Goal: Communication & Community: Connect with others

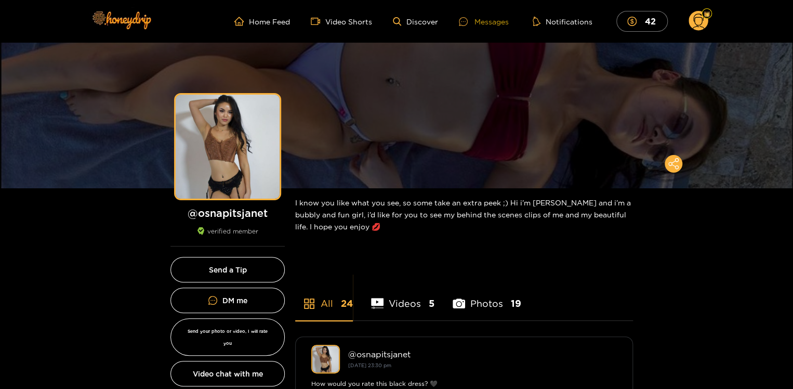
click at [483, 20] on div "Messages" at bounding box center [484, 22] width 50 height 12
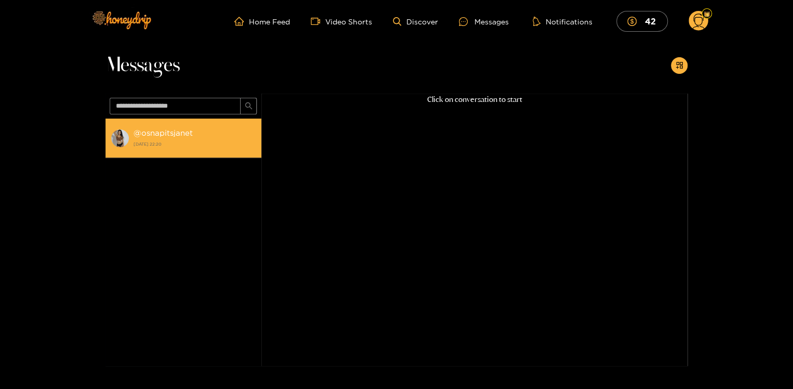
click at [181, 138] on div "@ osnapitsjanet [DATE] 22:20" at bounding box center [195, 137] width 123 height 23
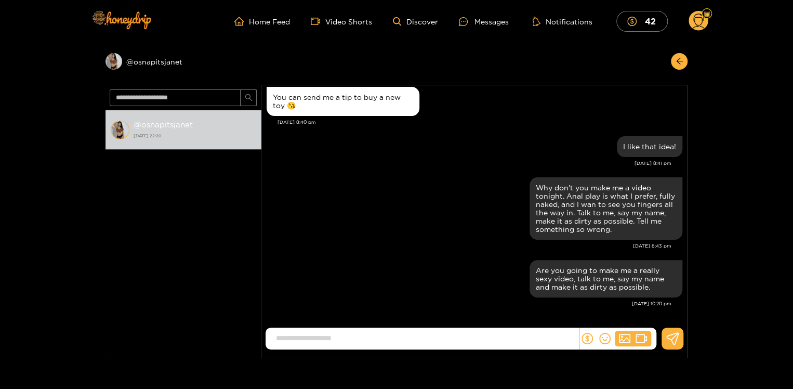
scroll to position [1018, 0]
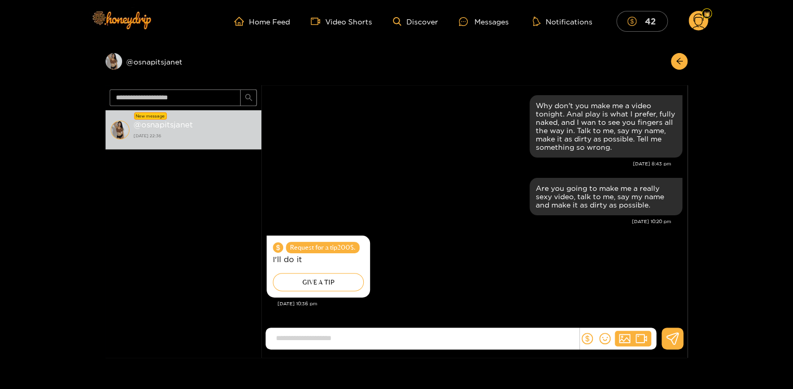
click at [643, 21] on button "42" at bounding box center [642, 21] width 51 height 20
click at [441, 339] on input at bounding box center [425, 338] width 308 height 17
type input "*******"
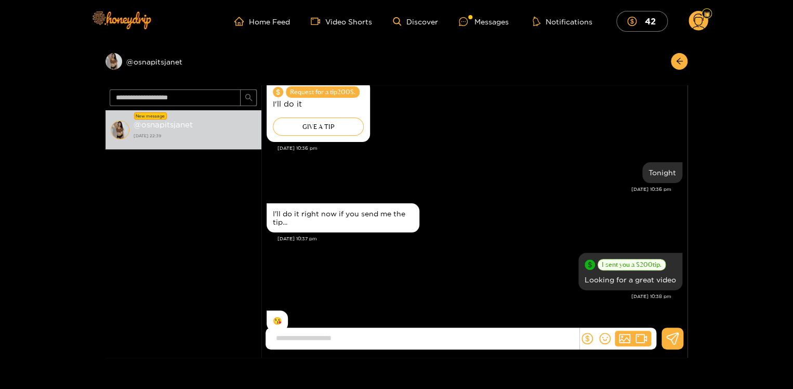
scroll to position [1289, 0]
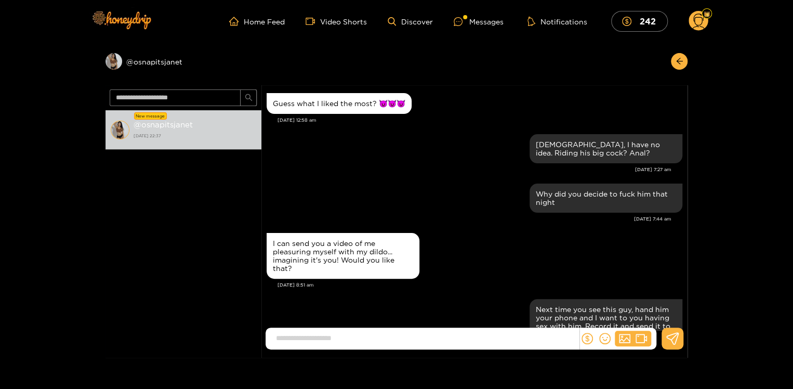
scroll to position [1067, 0]
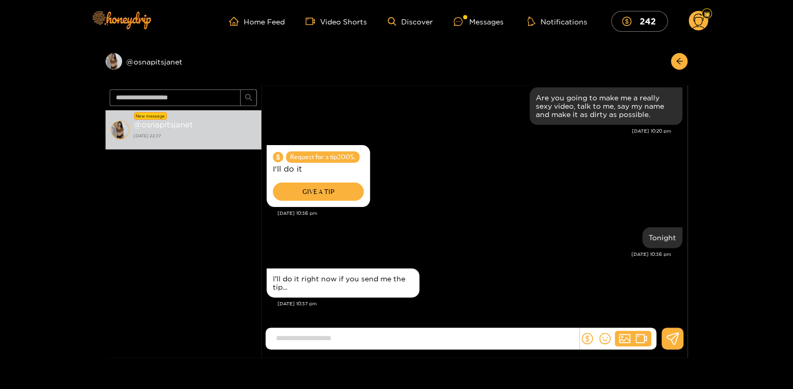
click at [316, 187] on div "GIVE A TIP" at bounding box center [318, 191] width 91 height 18
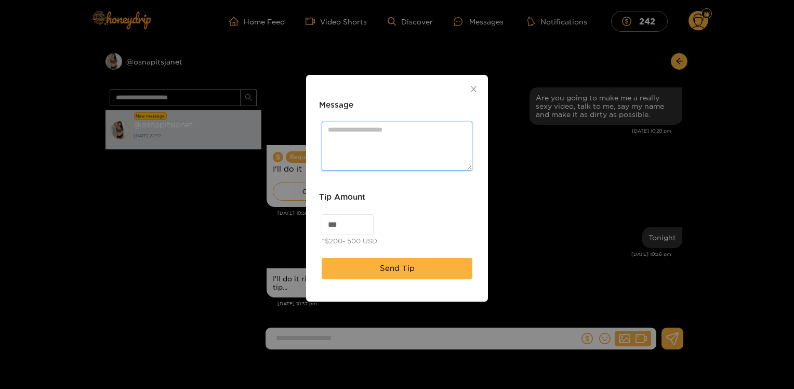
click at [350, 148] on textarea "Message" at bounding box center [397, 146] width 151 height 48
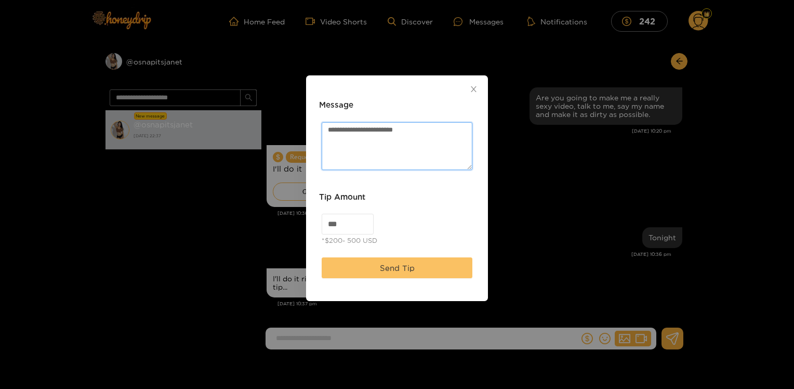
type textarea "**********"
click at [374, 273] on button "Send Tip" at bounding box center [397, 267] width 151 height 21
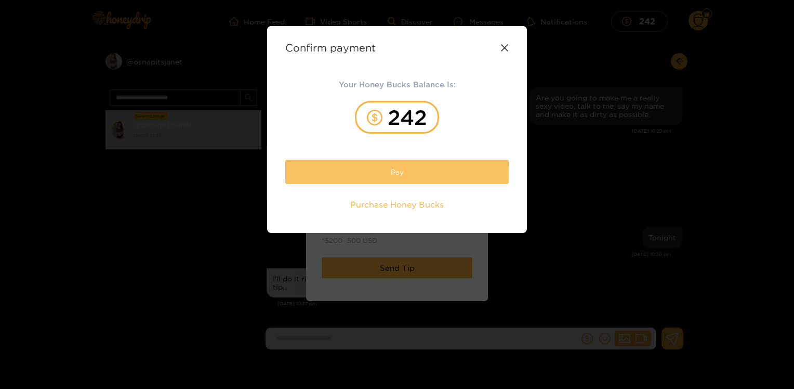
click at [391, 168] on button "Pay" at bounding box center [397, 172] width 224 height 24
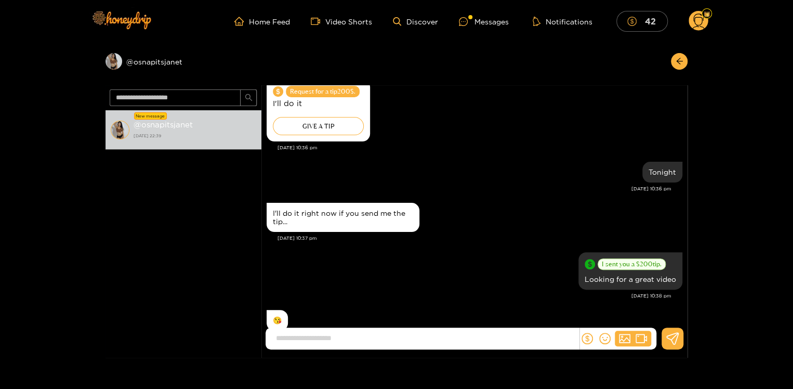
scroll to position [1166, 0]
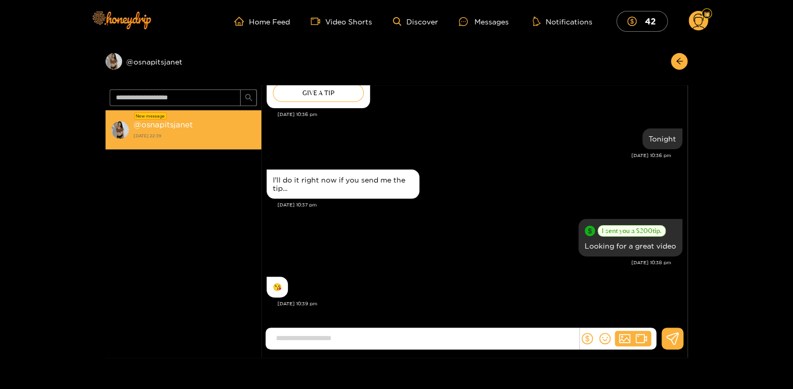
click at [181, 121] on strong "@ osnapitsjanet" at bounding box center [163, 124] width 59 height 9
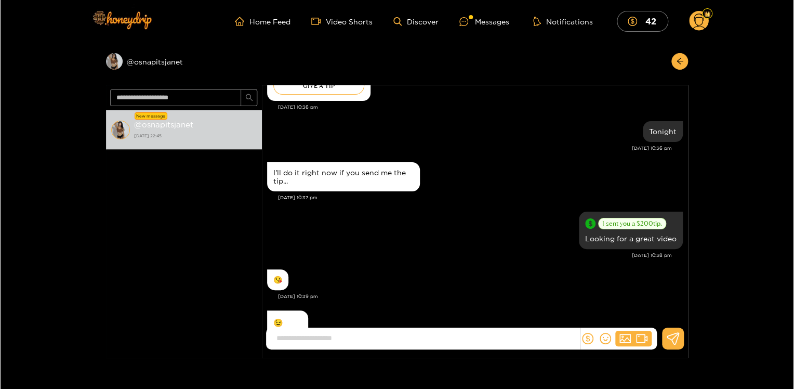
scroll to position [1206, 0]
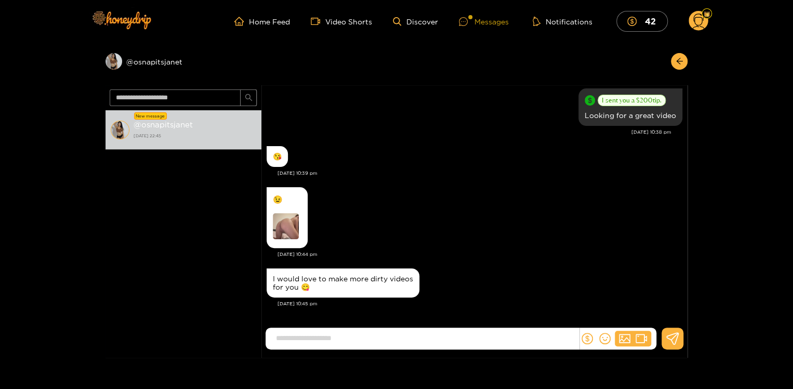
click at [494, 23] on div "Messages" at bounding box center [484, 22] width 50 height 12
click at [283, 229] on img at bounding box center [286, 226] width 26 height 26
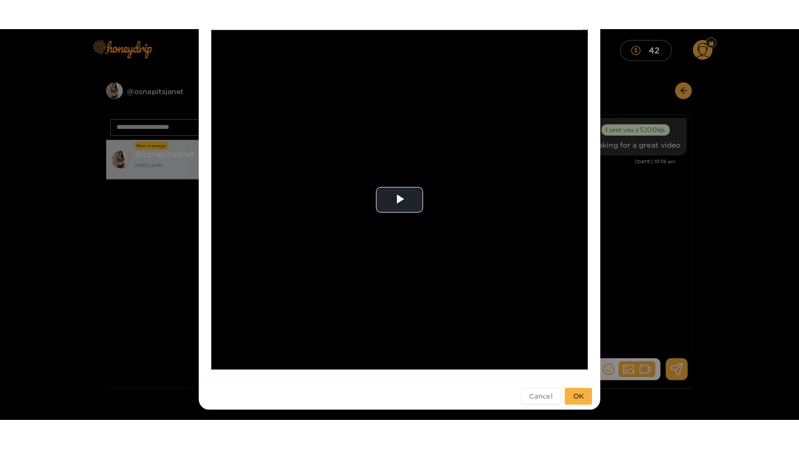
scroll to position [64, 0]
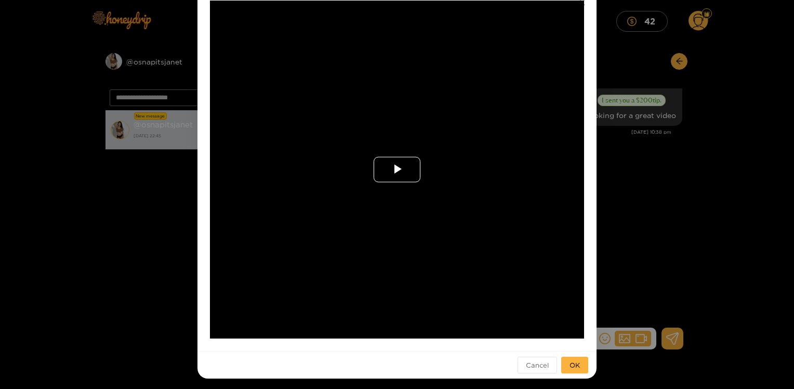
click at [397, 169] on span "Video Player" at bounding box center [397, 169] width 0 height 0
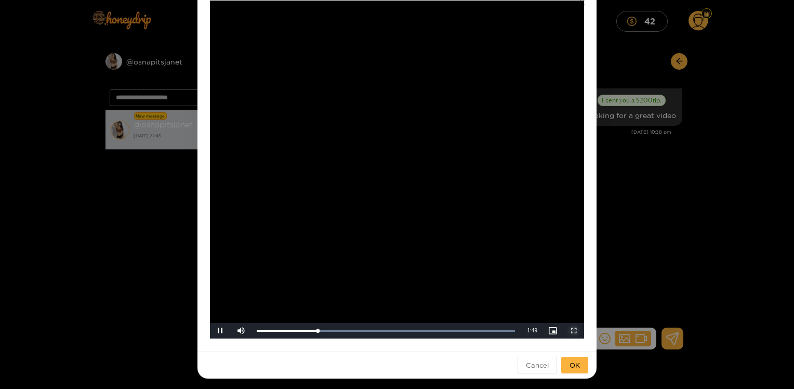
click at [574, 331] on span "Video Player" at bounding box center [574, 331] width 0 height 0
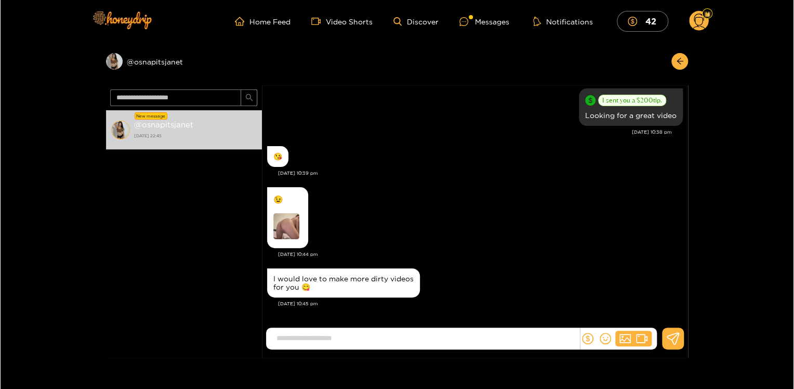
scroll to position [82, 0]
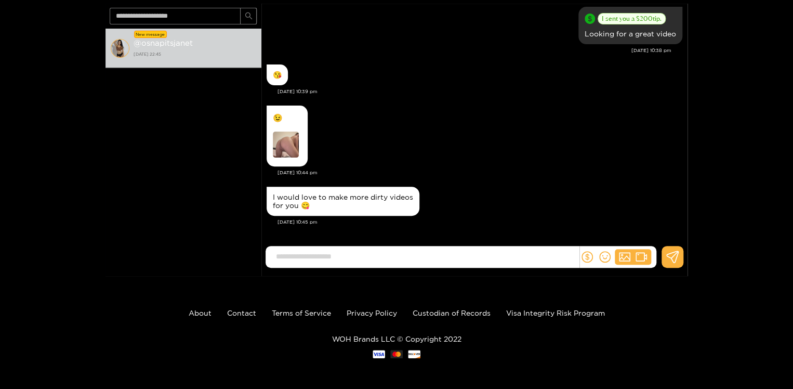
click at [277, 140] on img at bounding box center [286, 145] width 26 height 26
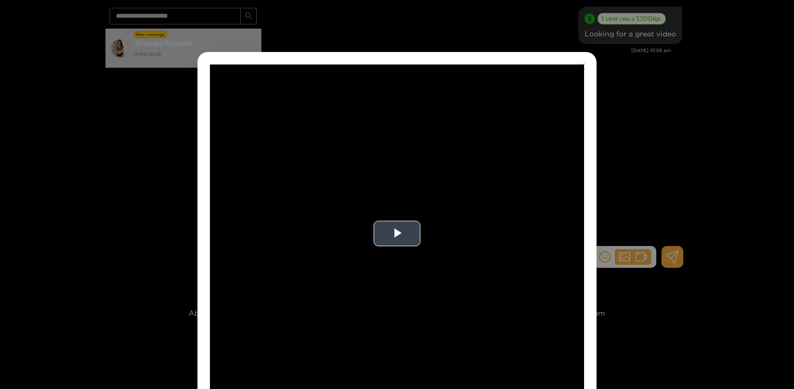
scroll to position [66, 0]
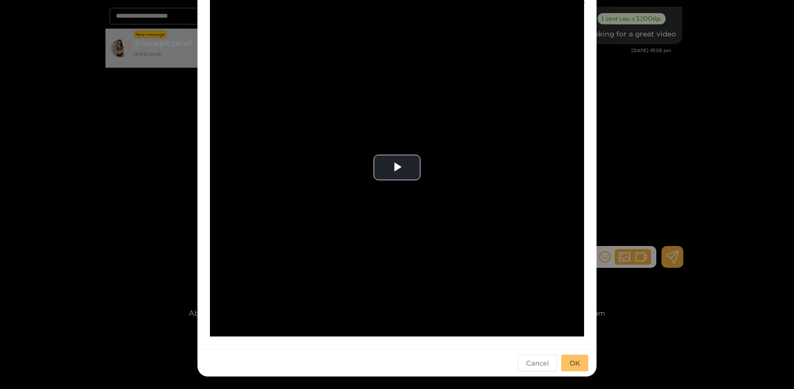
click at [570, 360] on span "OK" at bounding box center [575, 363] width 10 height 10
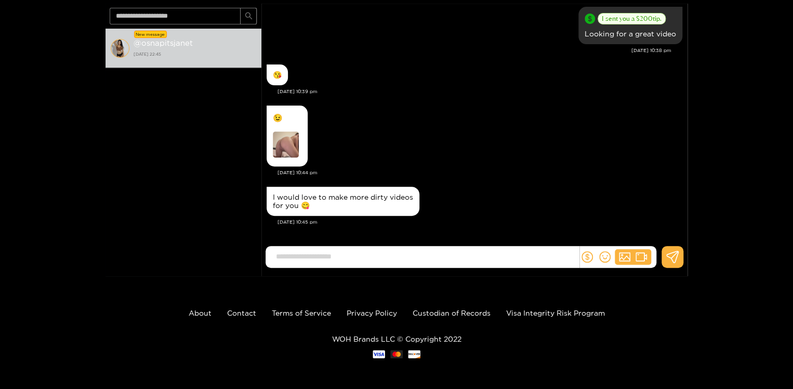
click at [290, 141] on img at bounding box center [286, 145] width 26 height 26
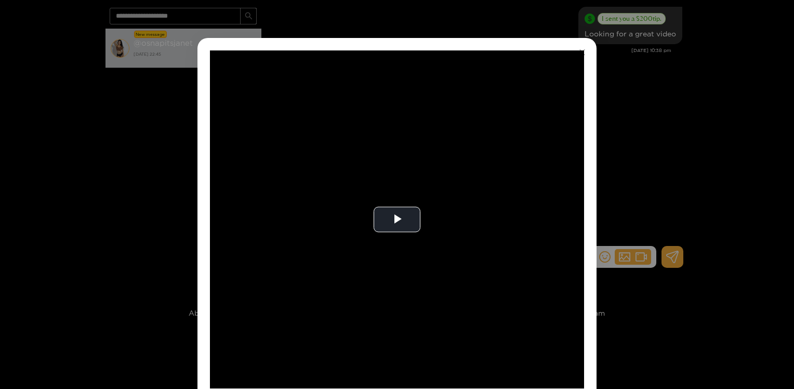
click at [290, 141] on video "Video Player" at bounding box center [397, 219] width 374 height 338
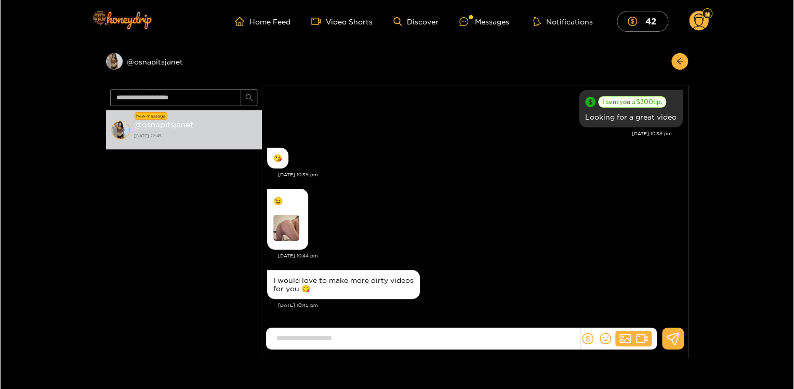
scroll to position [82, 0]
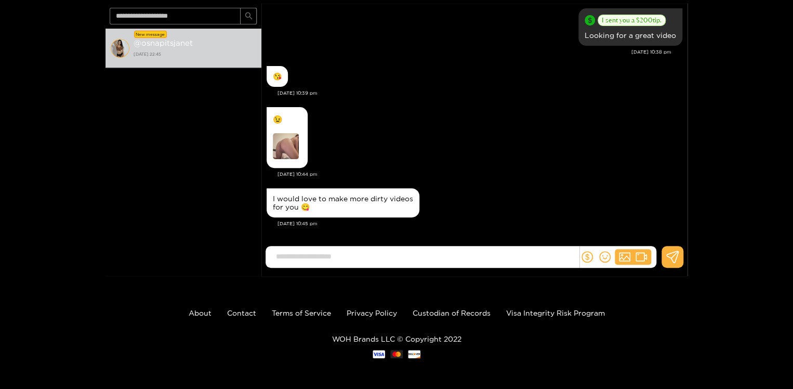
click at [285, 138] on img at bounding box center [286, 146] width 26 height 26
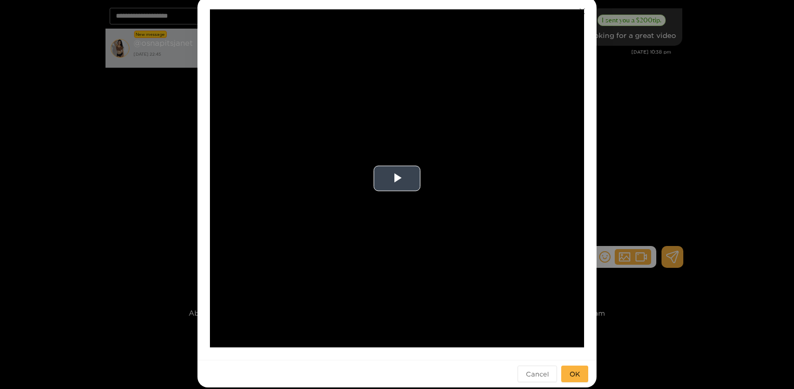
scroll to position [58, 0]
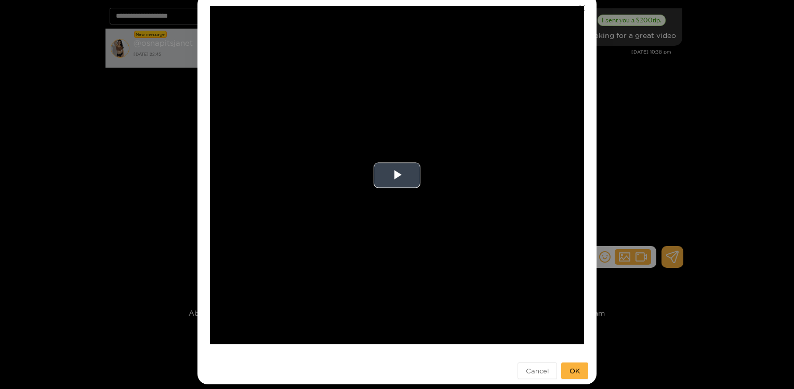
click at [466, 245] on video "Video Player" at bounding box center [397, 175] width 374 height 338
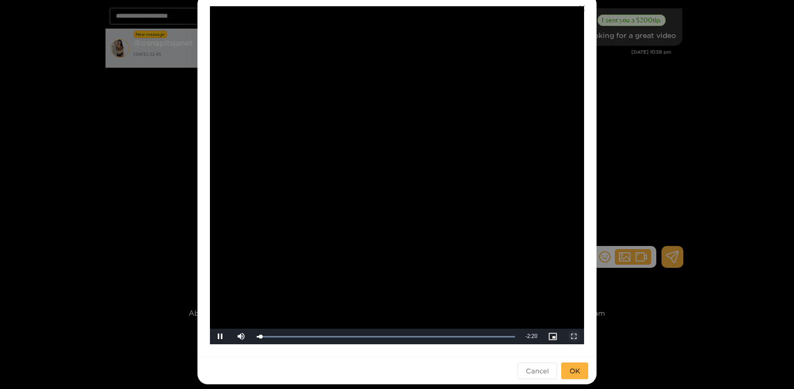
click at [574, 336] on span "Video Player" at bounding box center [574, 336] width 0 height 0
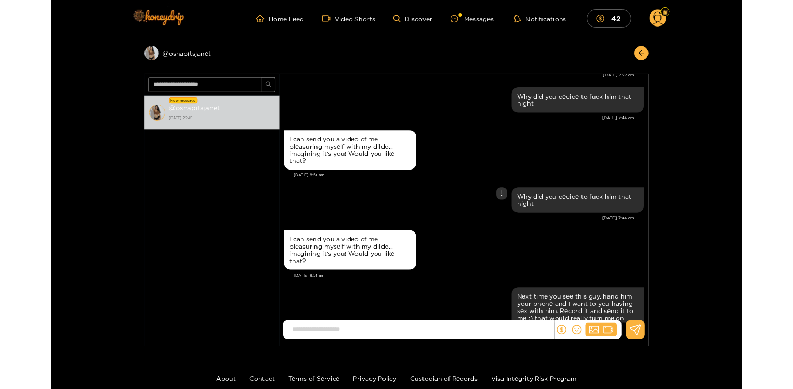
scroll to position [3627, 0]
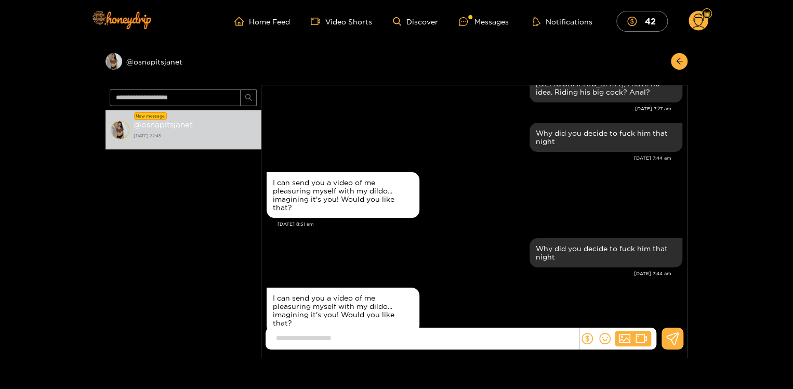
click at [698, 22] on circle at bounding box center [699, 21] width 20 height 20
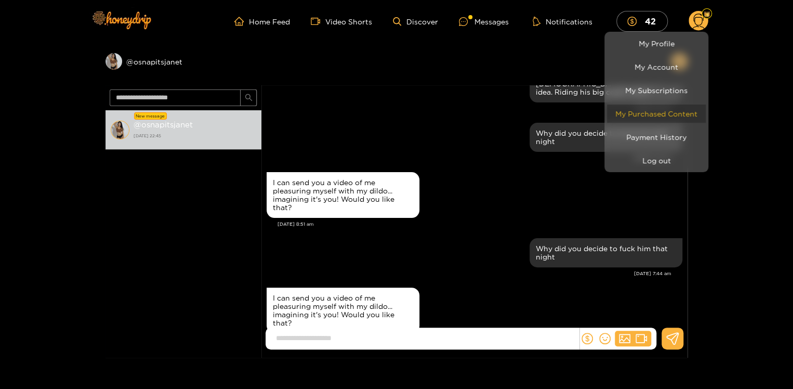
click at [646, 114] on link "My Purchased Content" at bounding box center [656, 113] width 99 height 18
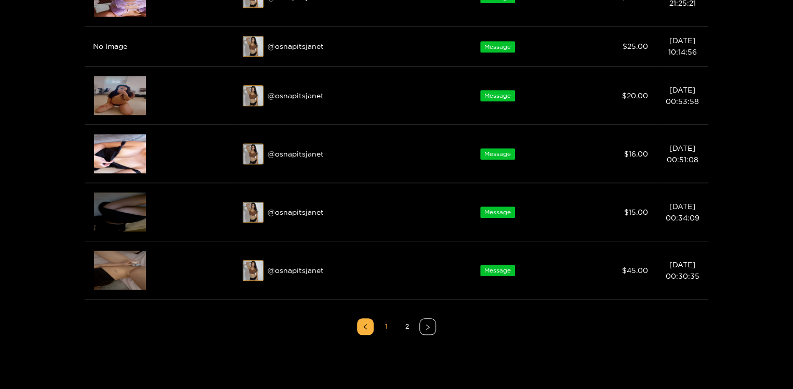
scroll to position [452, 0]
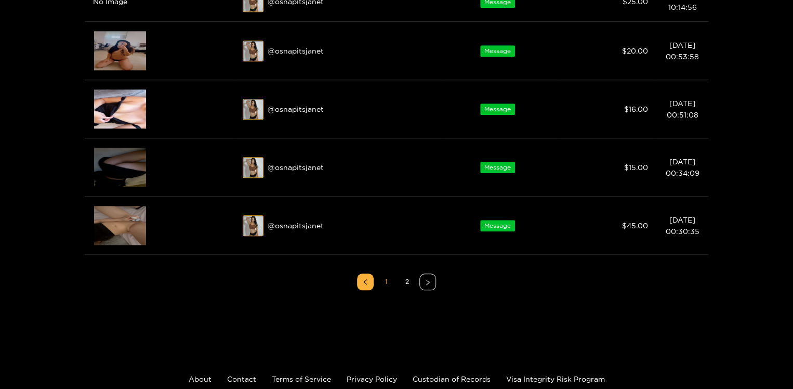
click at [409, 281] on div at bounding box center [396, 194] width 793 height 389
click at [406, 282] on link "2" at bounding box center [407, 282] width 16 height 16
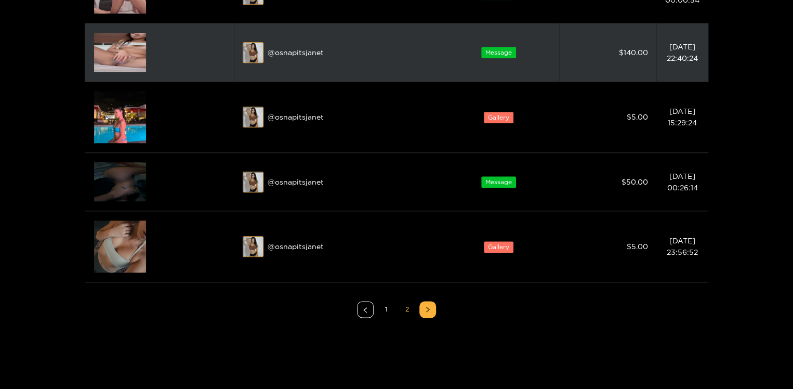
scroll to position [561, 0]
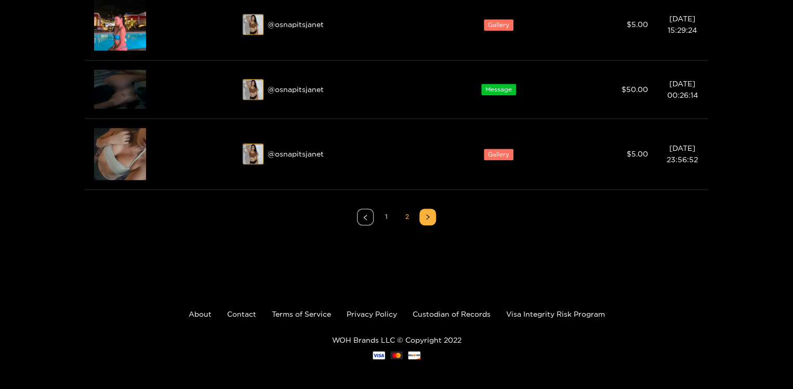
click at [387, 218] on link "1" at bounding box center [386, 217] width 16 height 16
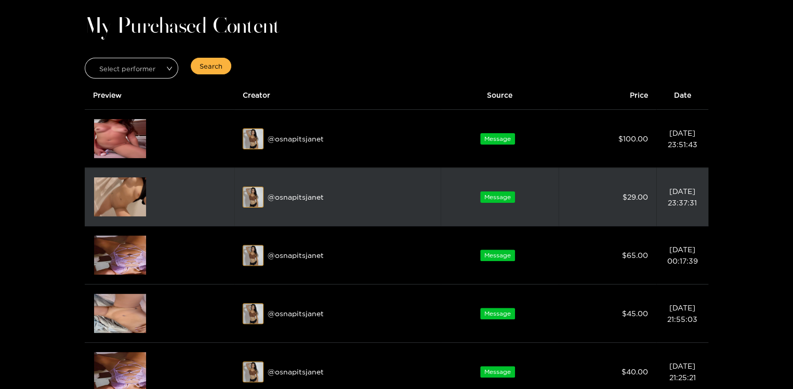
scroll to position [0, 0]
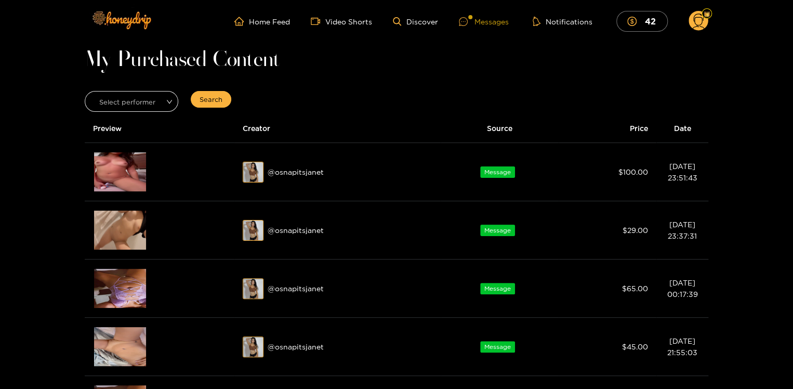
click at [487, 20] on div "Messages" at bounding box center [484, 22] width 50 height 12
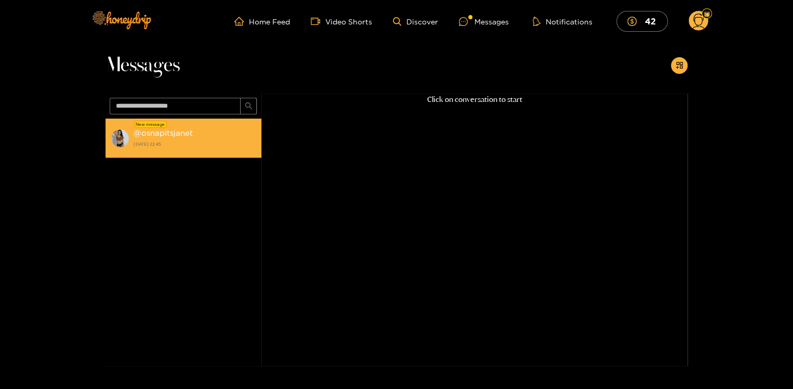
click at [171, 143] on strong "29 September 2025 22:45" at bounding box center [195, 143] width 123 height 9
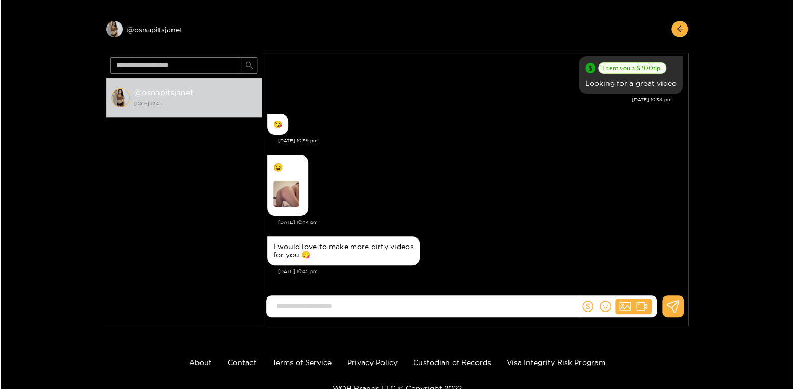
scroll to position [33, 0]
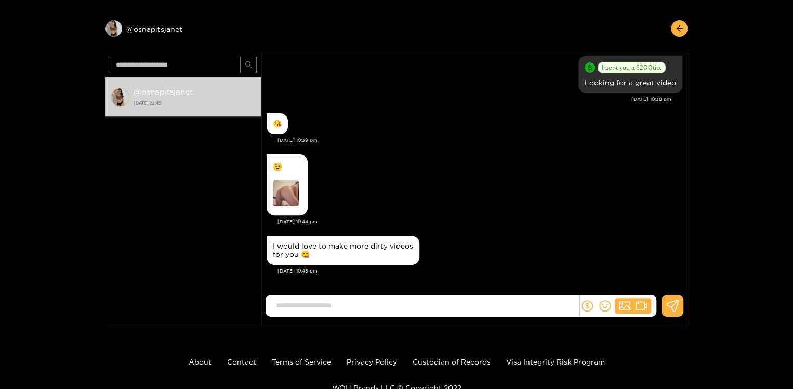
click at [278, 184] on img at bounding box center [286, 193] width 26 height 26
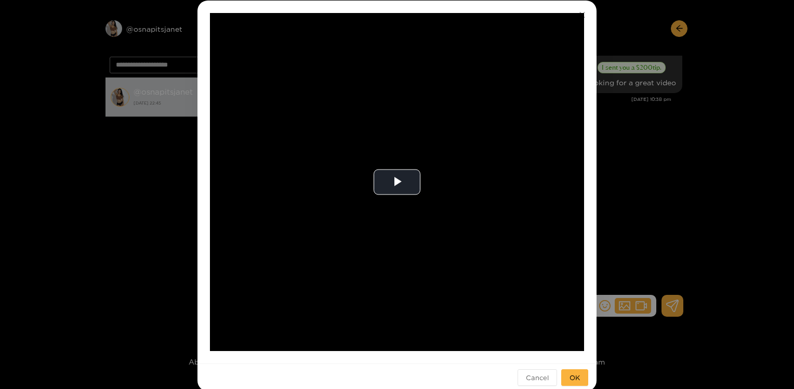
scroll to position [52, 0]
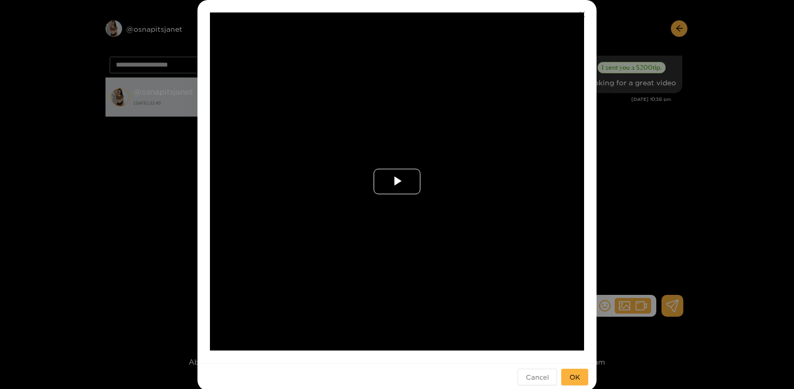
click at [397, 181] on span "Video Player" at bounding box center [397, 181] width 0 height 0
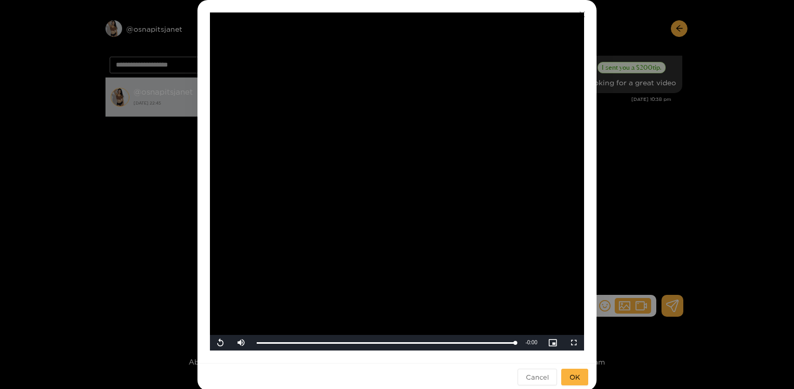
click at [748, 120] on div "**********" at bounding box center [397, 194] width 794 height 389
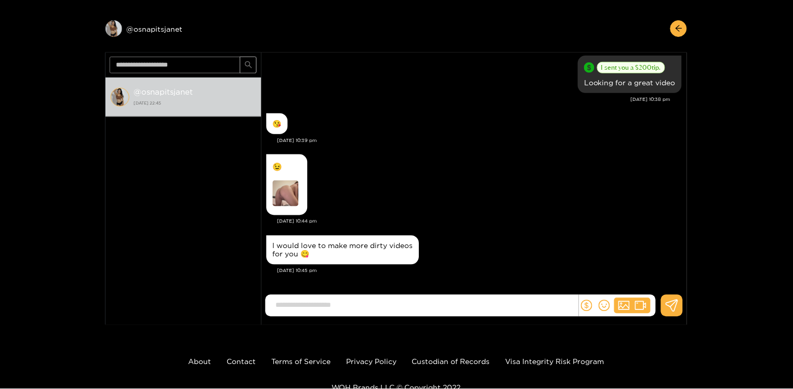
scroll to position [14, 0]
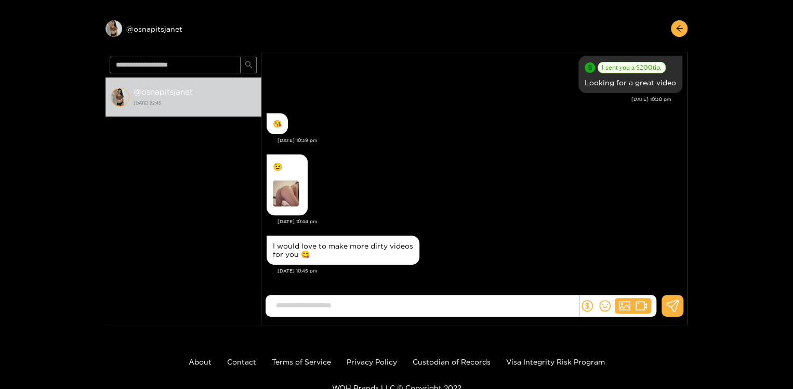
click at [442, 303] on input at bounding box center [425, 305] width 308 height 17
type input "**********"
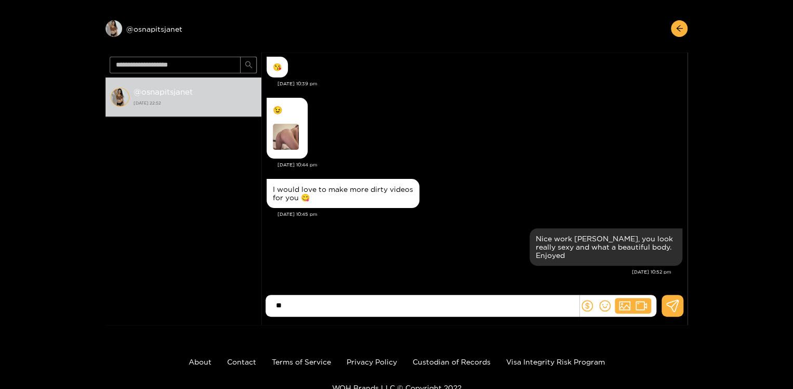
type input "*"
type input "**********"
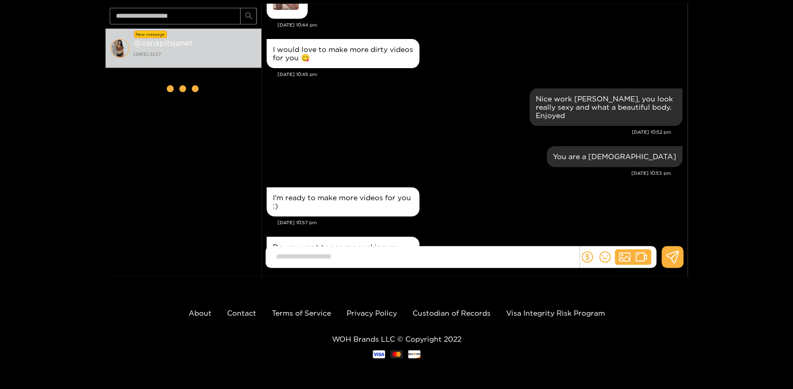
scroll to position [1288, 0]
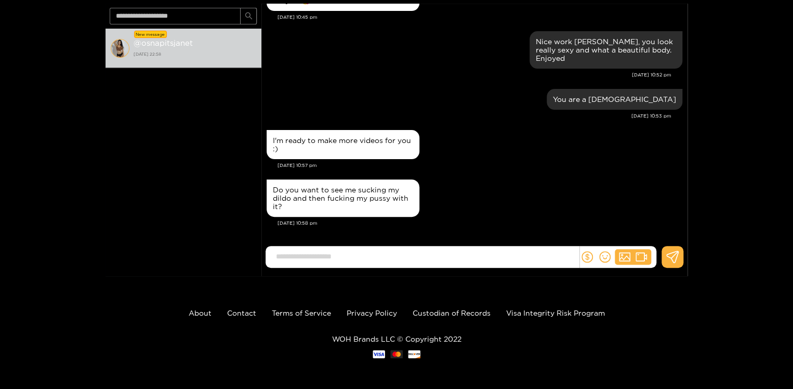
click at [282, 258] on input at bounding box center [425, 256] width 308 height 17
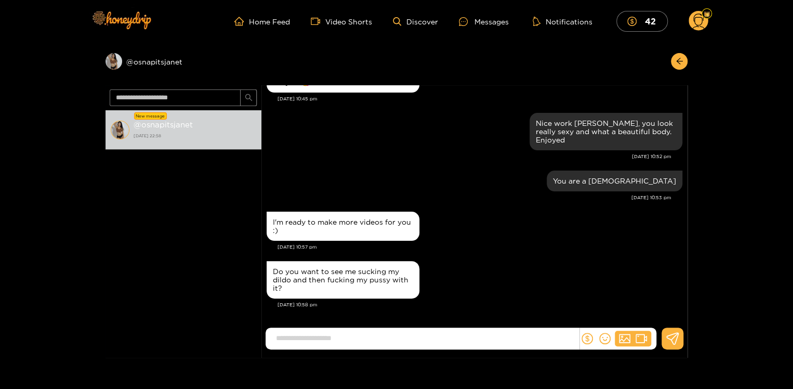
scroll to position [82, 0]
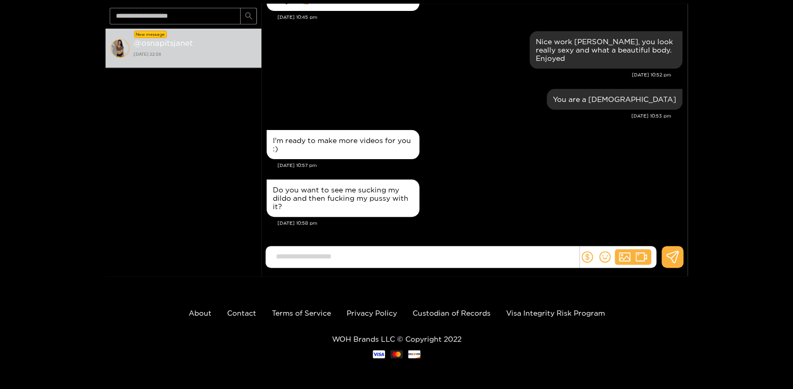
click at [321, 257] on input at bounding box center [425, 256] width 308 height 17
type input "*"
click at [325, 303] on footer "About Contact Terms of Service Privacy Policy Custodian of Records Visa Integri…" at bounding box center [396, 332] width 793 height 113
click at [346, 257] on input "**********" at bounding box center [425, 256] width 308 height 17
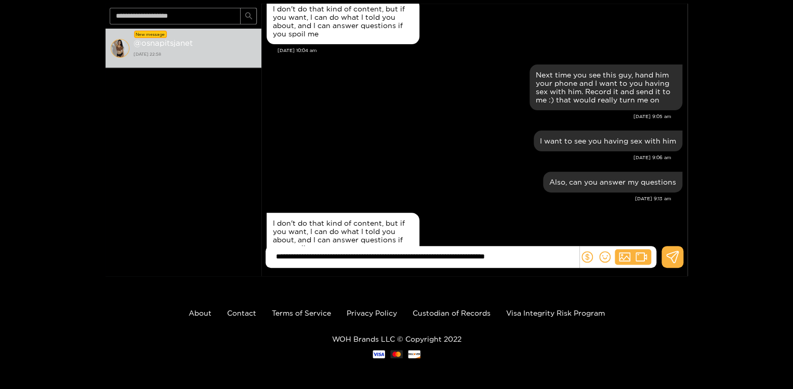
scroll to position [2444, 0]
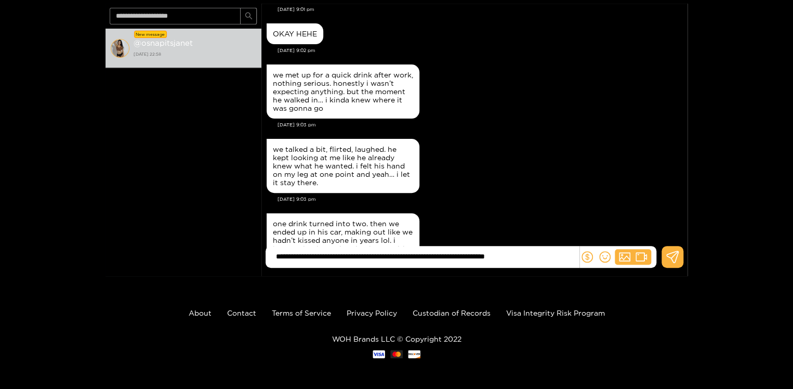
type input "**********"
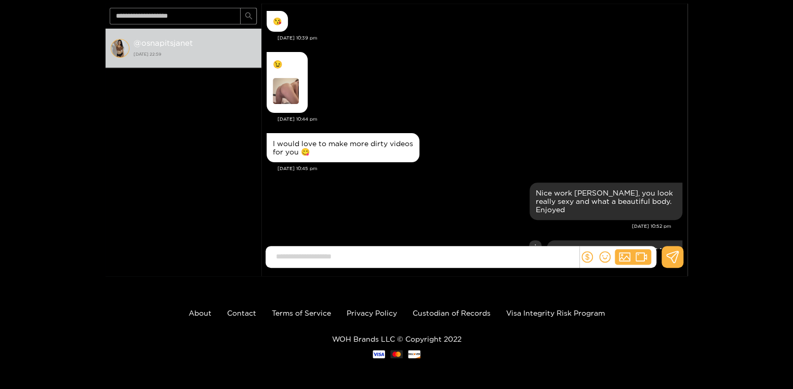
scroll to position [6268, 0]
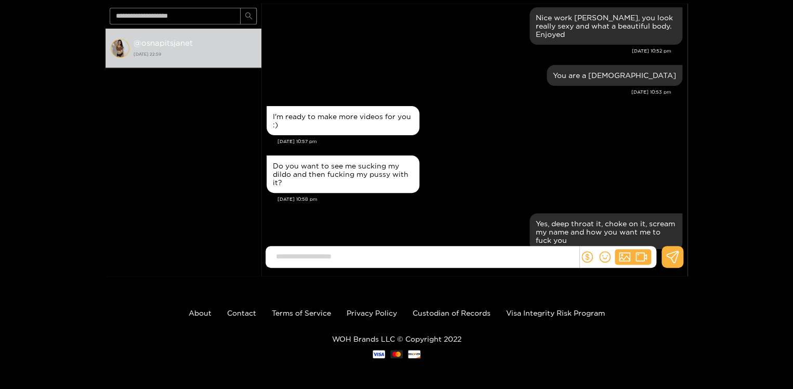
click at [336, 259] on input at bounding box center [425, 256] width 308 height 17
type input "**********"
click at [669, 253] on icon at bounding box center [672, 257] width 12 height 12
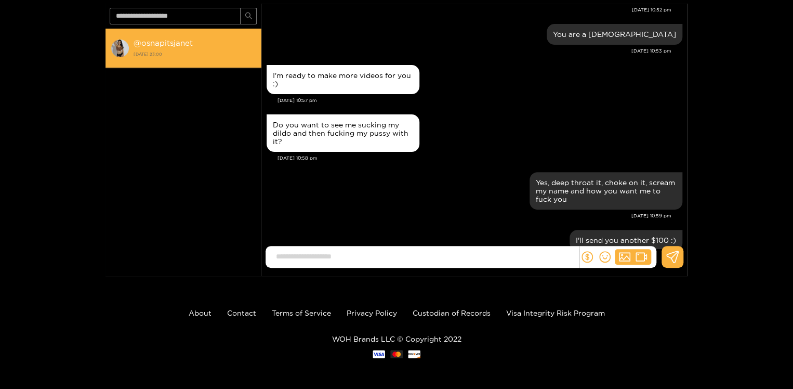
click at [158, 49] on strong "29 September 2025 23:00" at bounding box center [195, 53] width 123 height 9
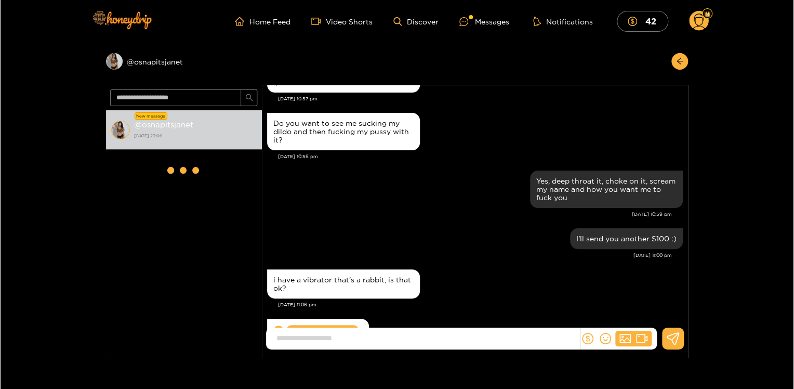
scroll to position [1201, 0]
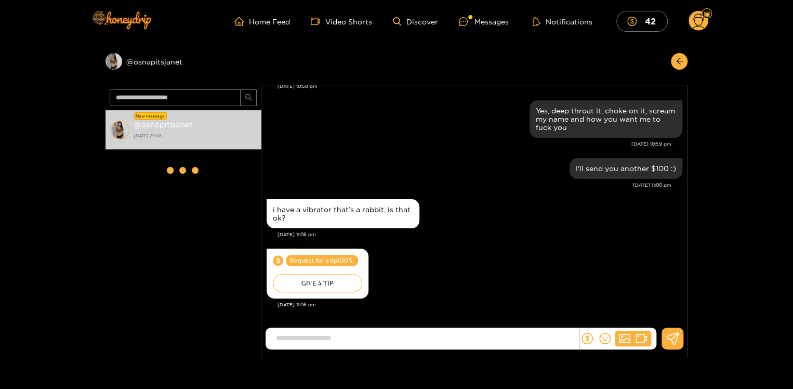
click at [293, 338] on input at bounding box center [425, 338] width 308 height 17
type input "**********"
click at [674, 334] on icon at bounding box center [673, 338] width 13 height 12
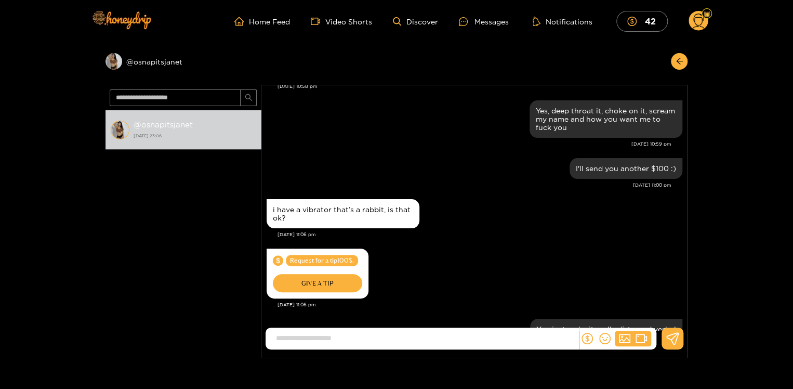
click at [330, 282] on div "GIVE A TIP" at bounding box center [317, 283] width 89 height 18
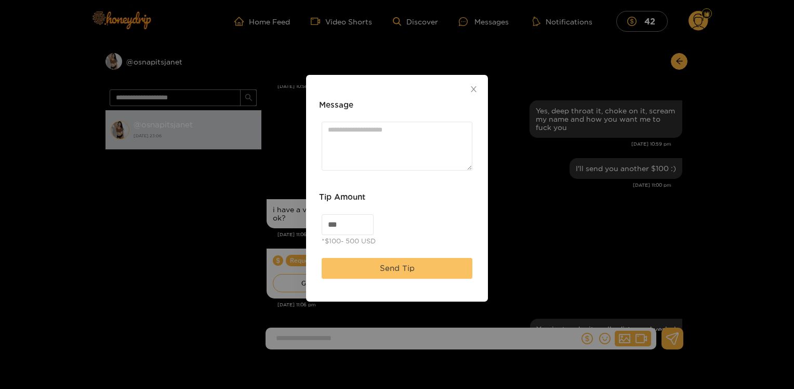
click at [389, 265] on span "Send Tip" at bounding box center [397, 268] width 35 height 12
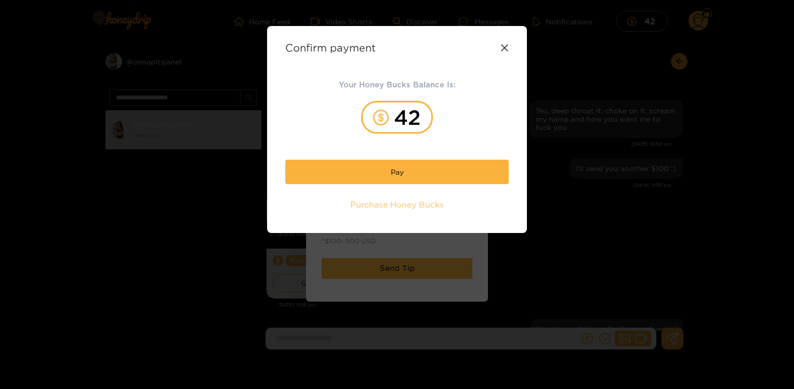
click at [391, 203] on span "Purchase Honey Bucks" at bounding box center [397, 205] width 94 height 12
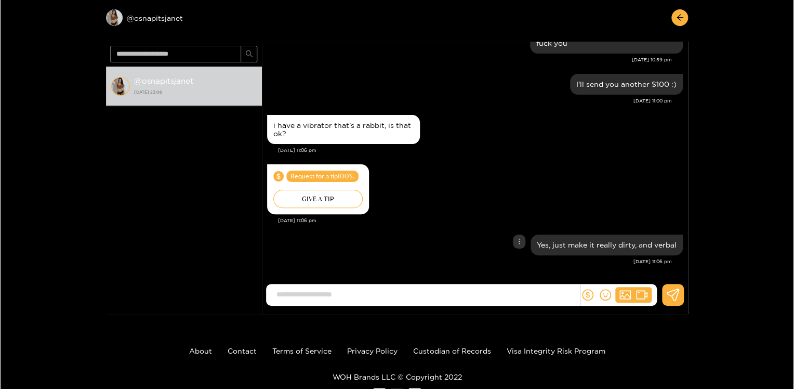
scroll to position [47, 0]
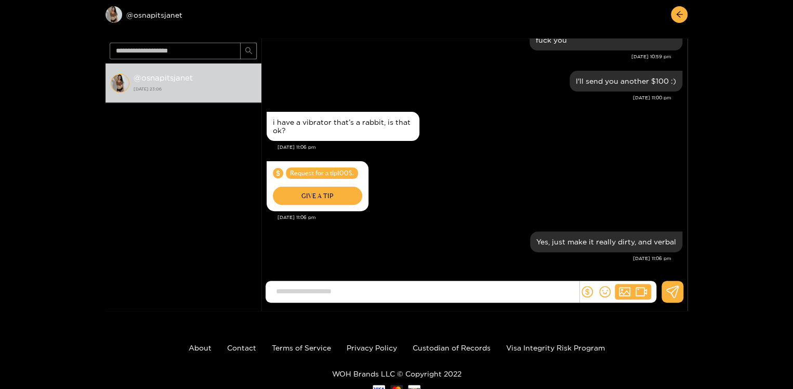
click at [325, 197] on div "GIVE A TIP" at bounding box center [317, 196] width 89 height 18
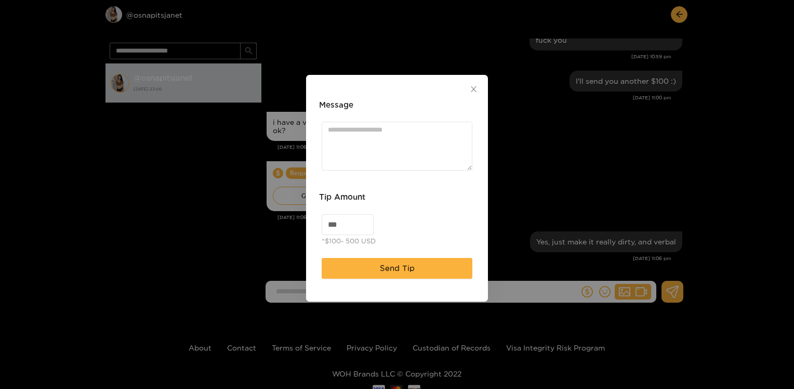
click at [372, 120] on div at bounding box center [397, 146] width 156 height 54
click at [371, 127] on textarea "Message" at bounding box center [397, 146] width 151 height 48
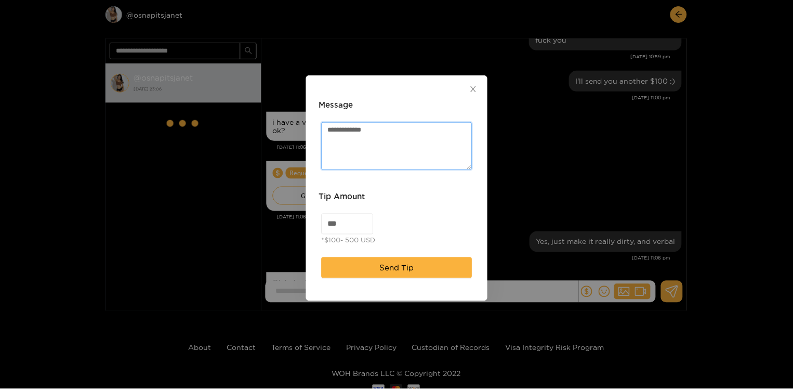
scroll to position [1152, 0]
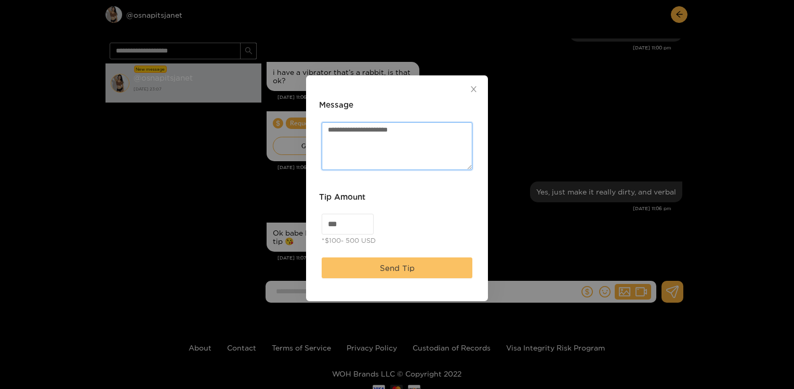
type textarea "**********"
click at [385, 265] on span "Send Tip" at bounding box center [397, 268] width 35 height 12
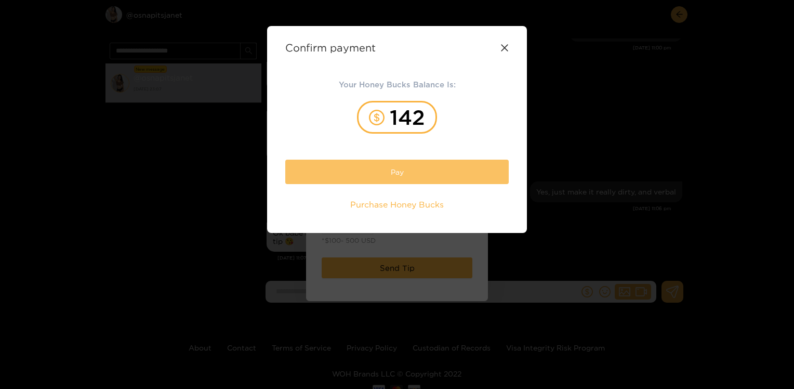
click at [399, 173] on button "Pay" at bounding box center [397, 172] width 224 height 24
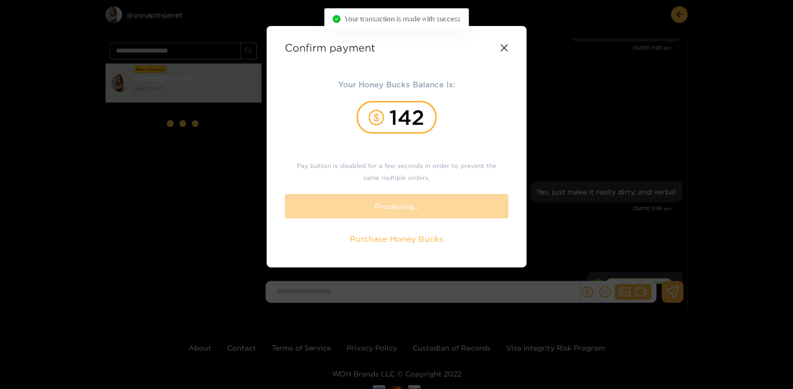
scroll to position [1209, 0]
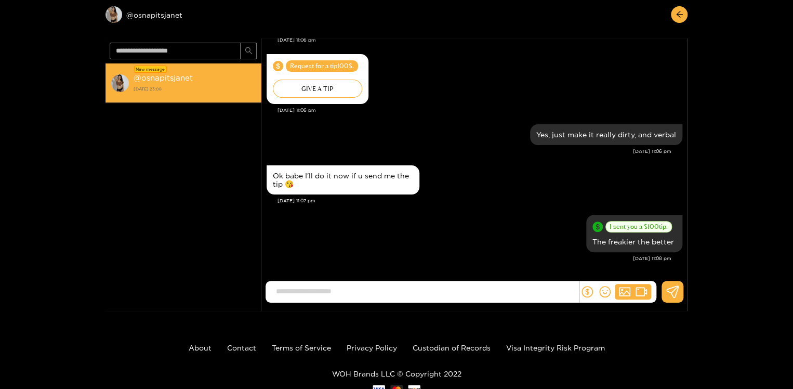
click at [155, 70] on div "New message" at bounding box center [150, 69] width 33 height 7
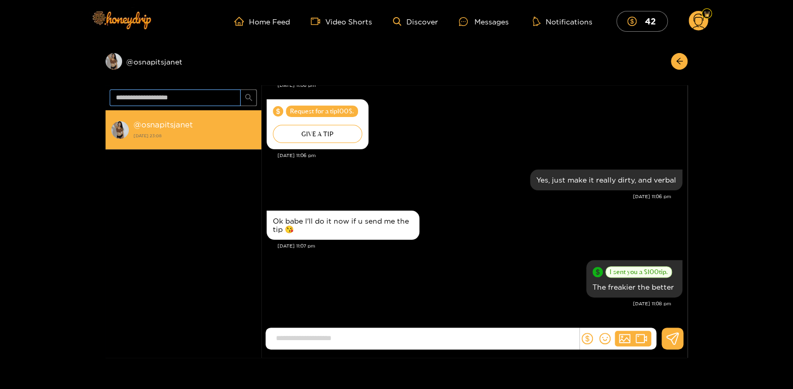
scroll to position [1119, 0]
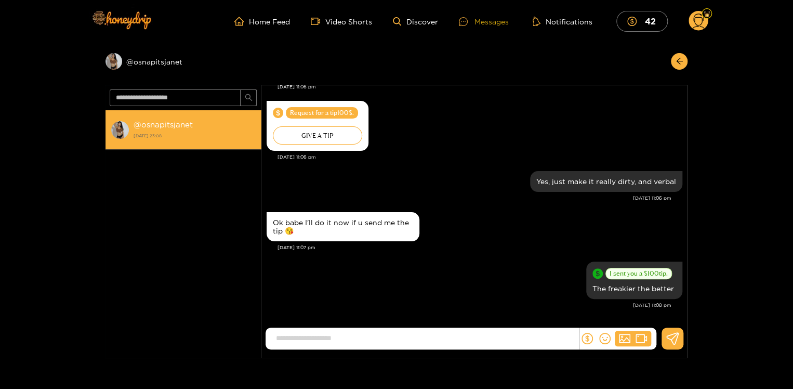
click at [489, 21] on div "Messages" at bounding box center [484, 22] width 50 height 12
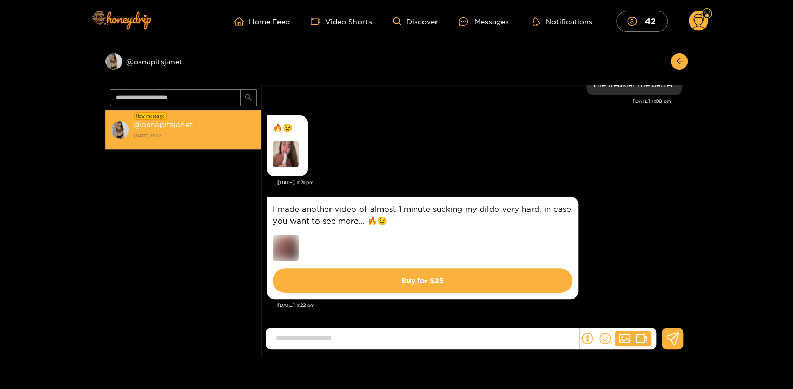
click at [156, 117] on div "New message" at bounding box center [150, 115] width 33 height 7
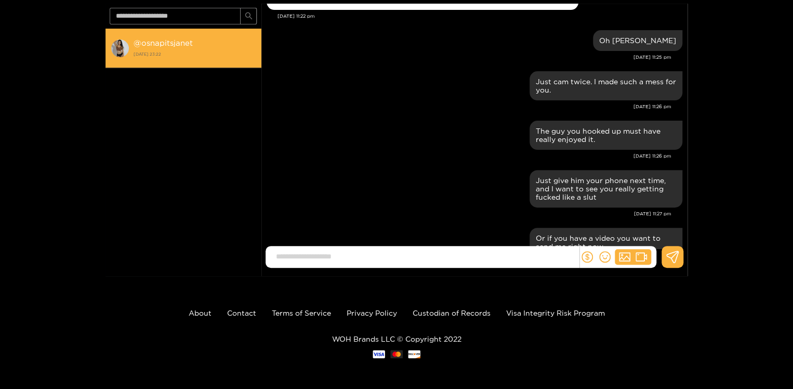
scroll to position [1129, 0]
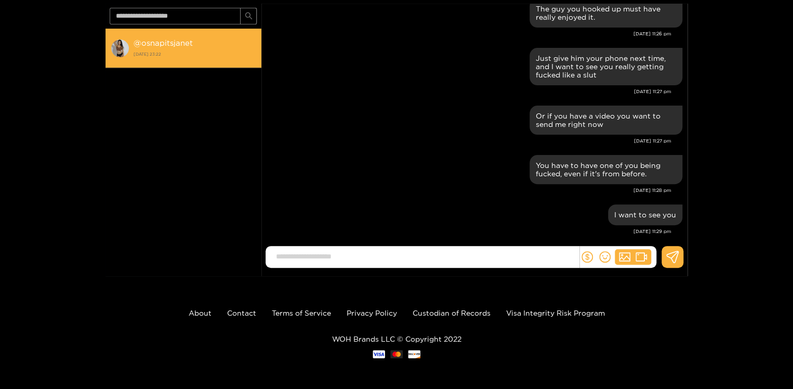
click at [160, 41] on strong "@ osnapitsjanet" at bounding box center [163, 42] width 59 height 9
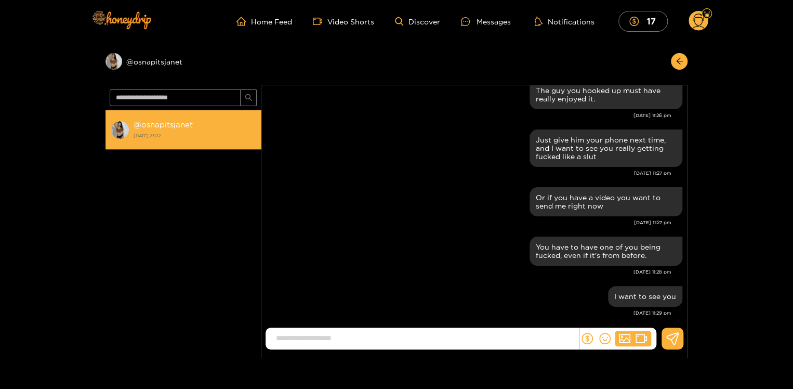
click at [167, 132] on strong "29 September 2025 23:22" at bounding box center [195, 135] width 123 height 9
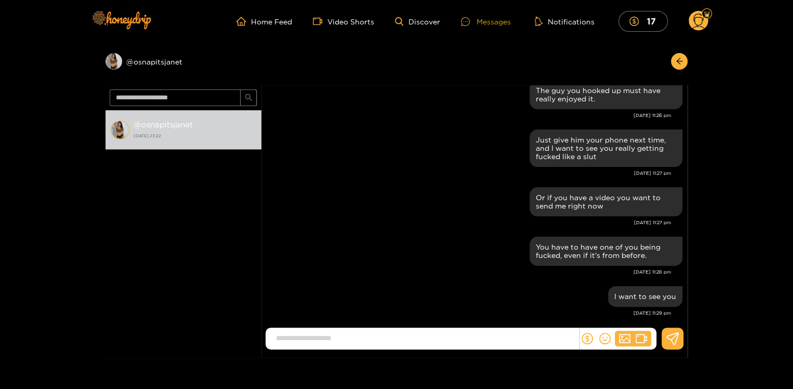
click at [488, 19] on div "Messages" at bounding box center [486, 22] width 50 height 12
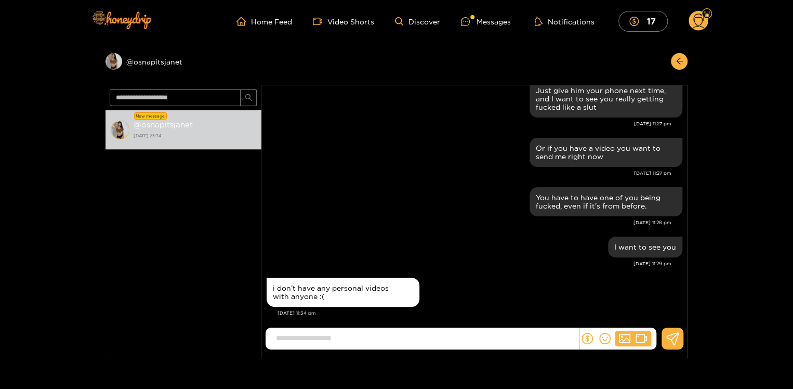
click at [358, 342] on input at bounding box center [425, 338] width 308 height 17
type input "*"
type input "**********"
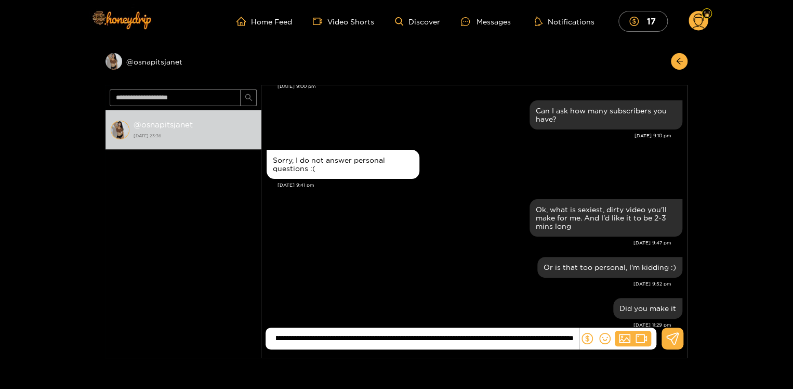
scroll to position [0, 0]
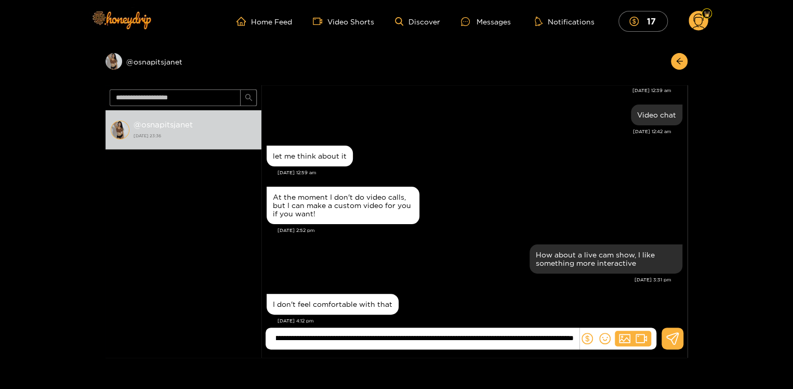
type input "**********"
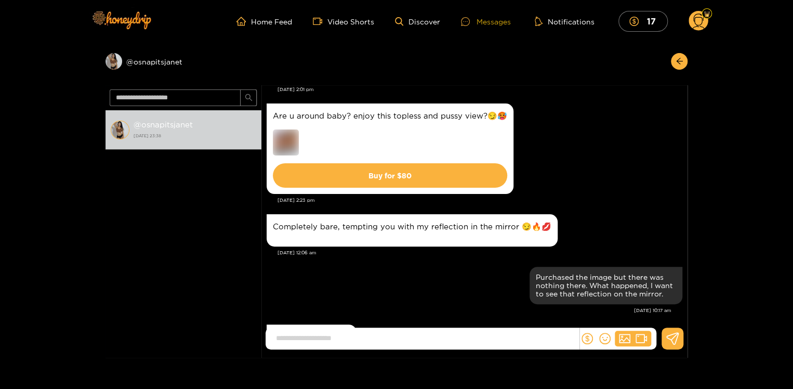
click at [489, 20] on div "Messages" at bounding box center [486, 22] width 50 height 12
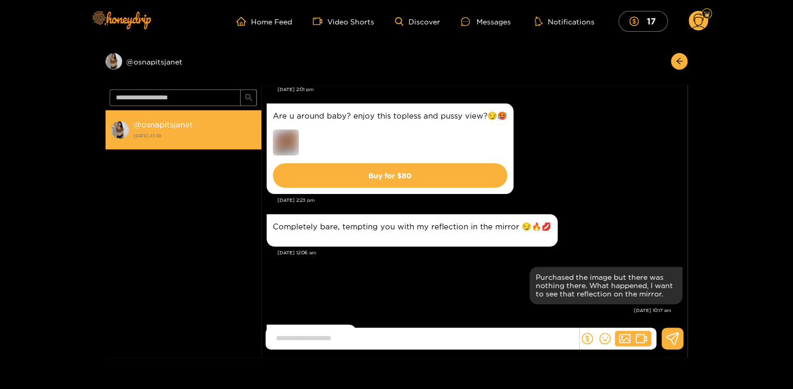
click at [138, 134] on strong "29 September 2025 23:38" at bounding box center [195, 135] width 123 height 9
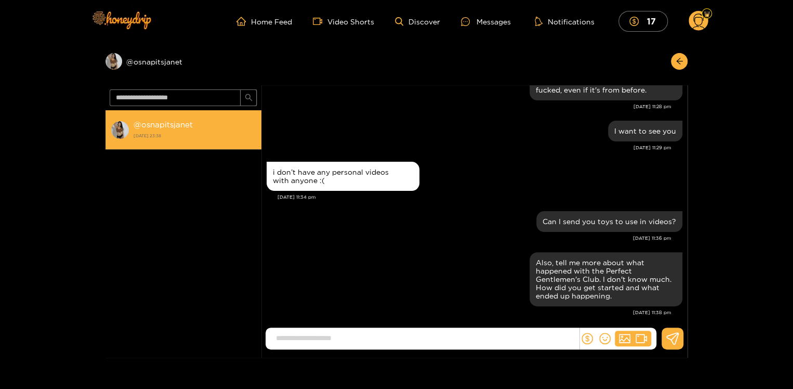
click at [148, 126] on strong "@ osnapitsjanet" at bounding box center [163, 124] width 59 height 9
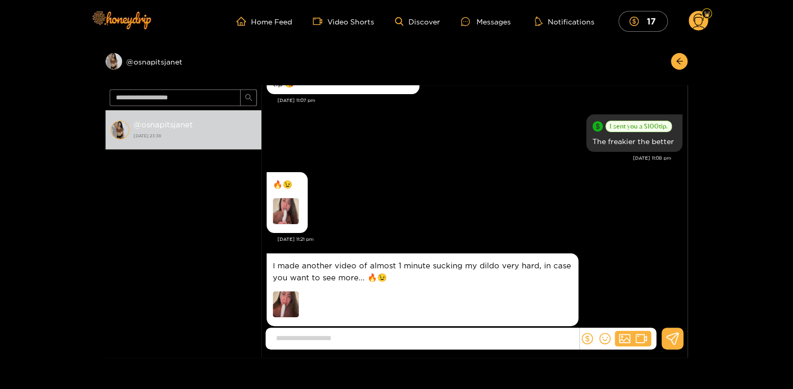
click at [282, 201] on img at bounding box center [286, 211] width 26 height 26
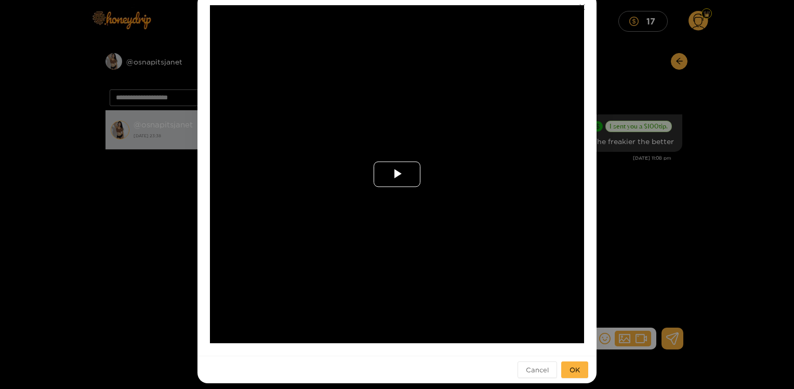
click at [397, 174] on span "Video Player" at bounding box center [397, 174] width 0 height 0
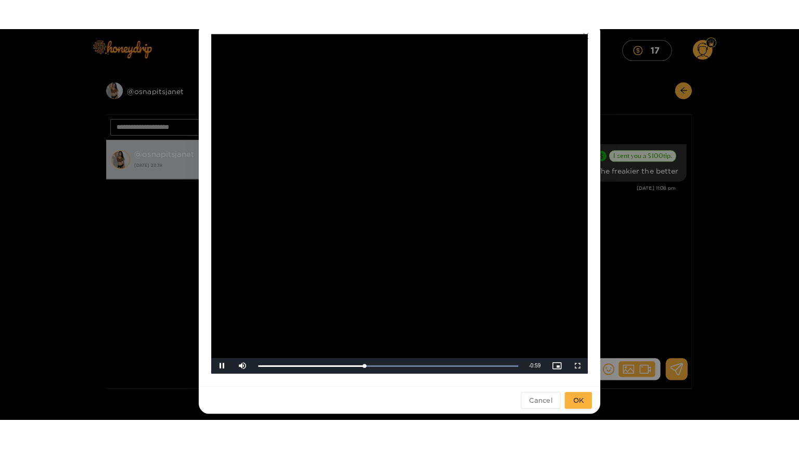
scroll to position [60, 0]
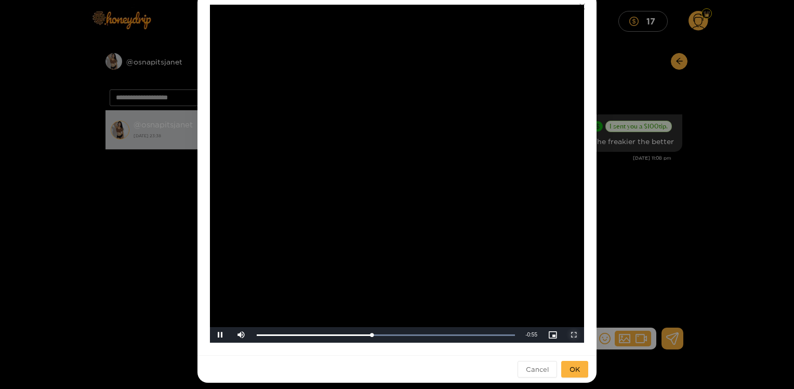
click at [574, 335] on span "Video Player" at bounding box center [574, 335] width 0 height 0
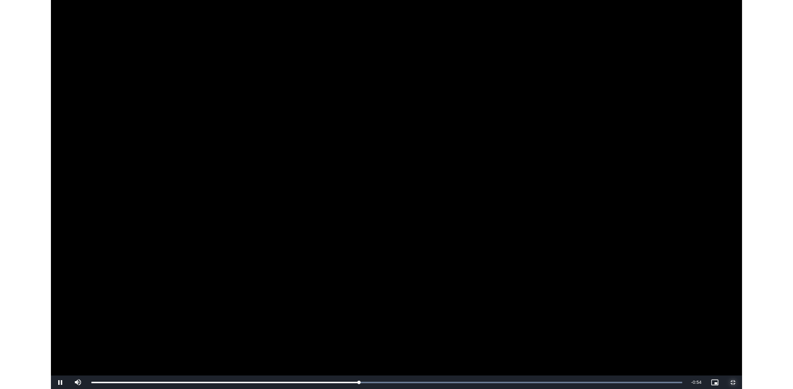
scroll to position [624, 0]
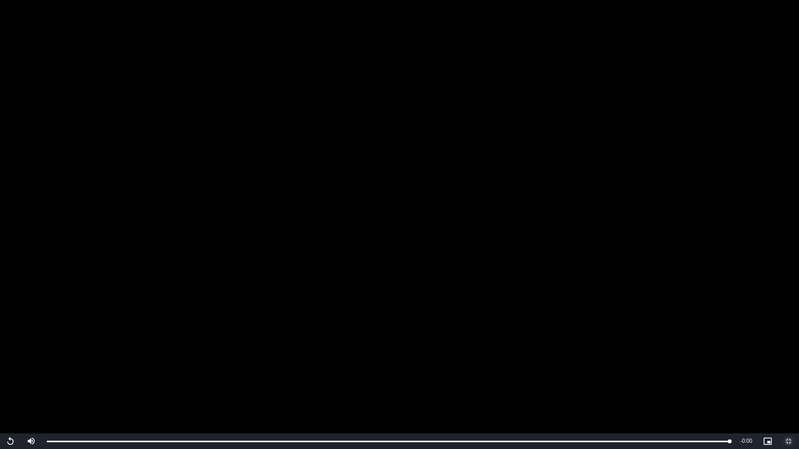
click at [788, 388] on span "Video Player" at bounding box center [788, 441] width 0 height 0
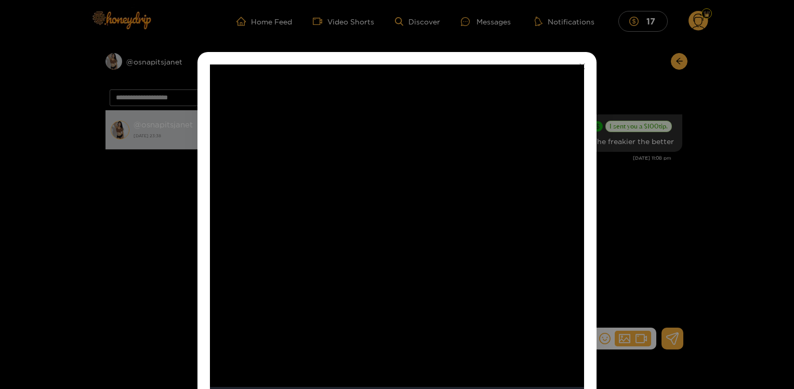
drag, startPoint x: 514, startPoint y: 261, endPoint x: 134, endPoint y: 217, distance: 382.6
click at [134, 217] on div "**********" at bounding box center [397, 194] width 794 height 389
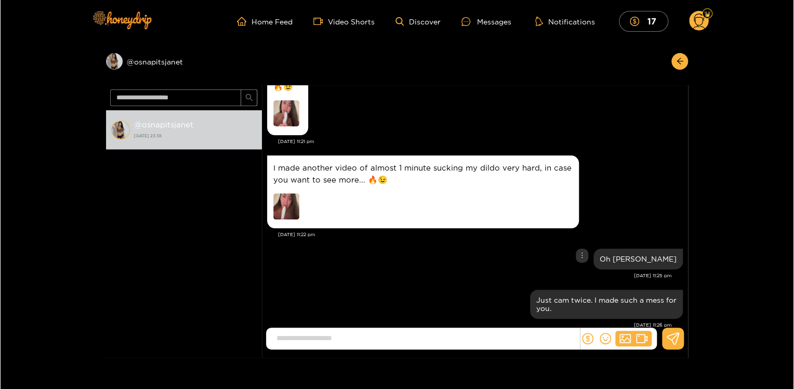
scroll to position [657, 0]
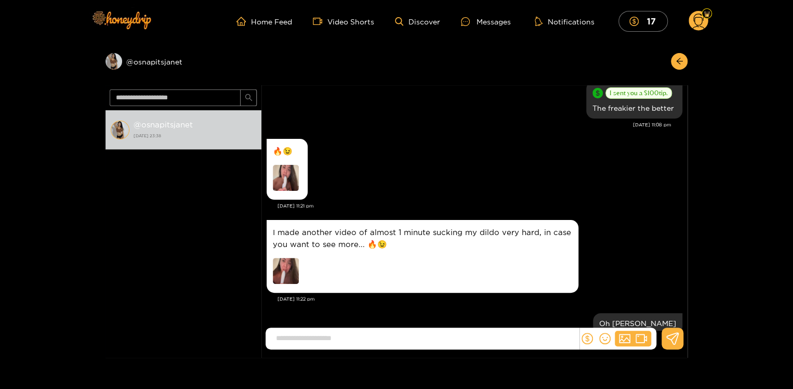
click at [284, 169] on img at bounding box center [286, 178] width 26 height 26
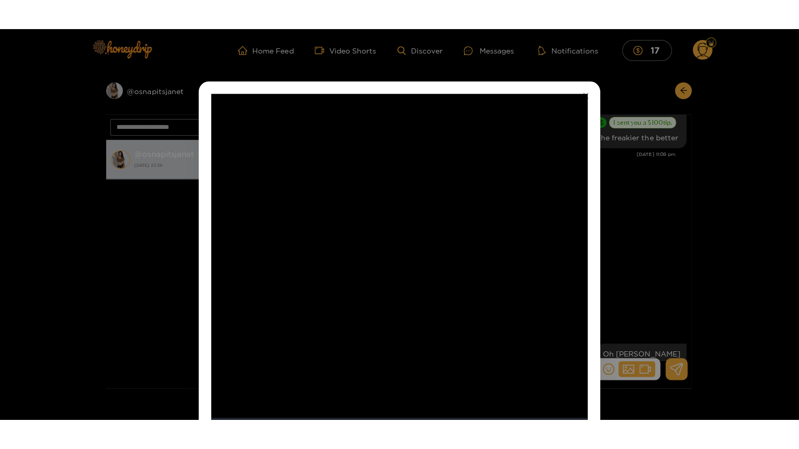
scroll to position [66, 0]
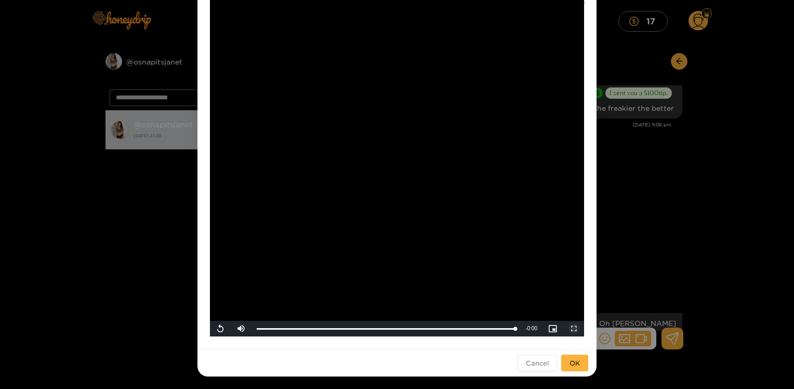
click at [574, 329] on span "Video Player" at bounding box center [574, 329] width 0 height 0
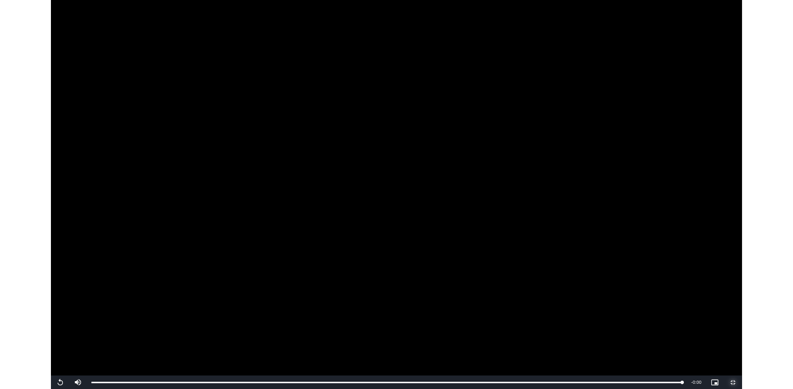
scroll to position [657, 0]
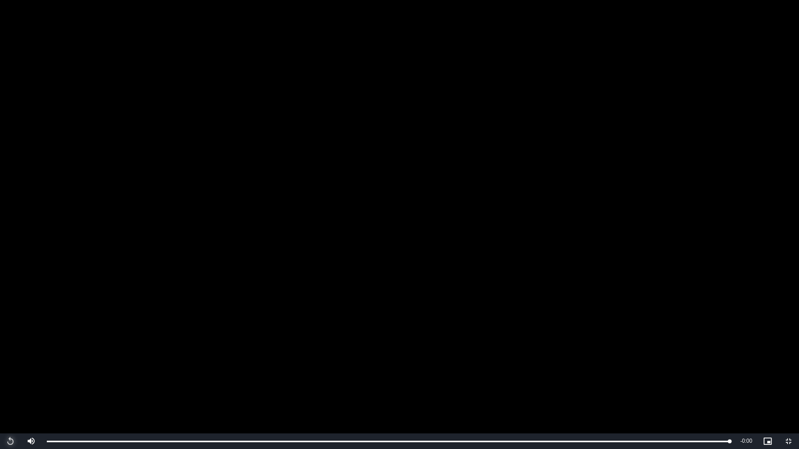
click at [10, 388] on span "Video Player" at bounding box center [10, 441] width 0 height 0
click at [788, 388] on span "Video Player" at bounding box center [788, 441] width 0 height 0
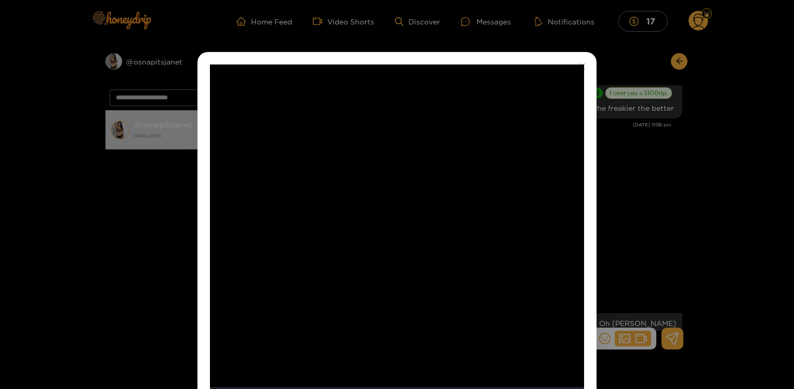
click at [655, 172] on div "**********" at bounding box center [397, 194] width 794 height 389
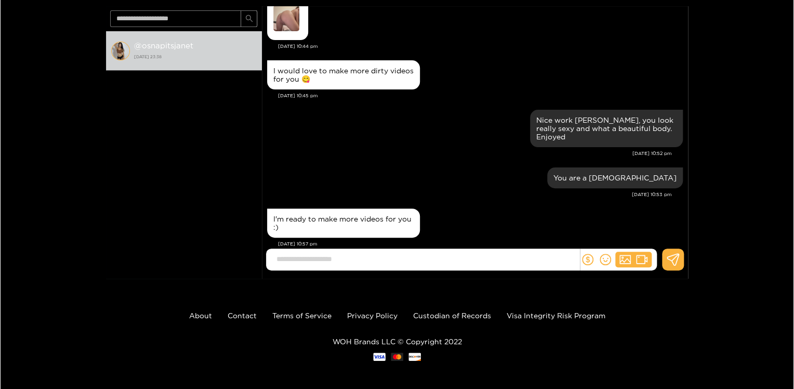
scroll to position [0, 0]
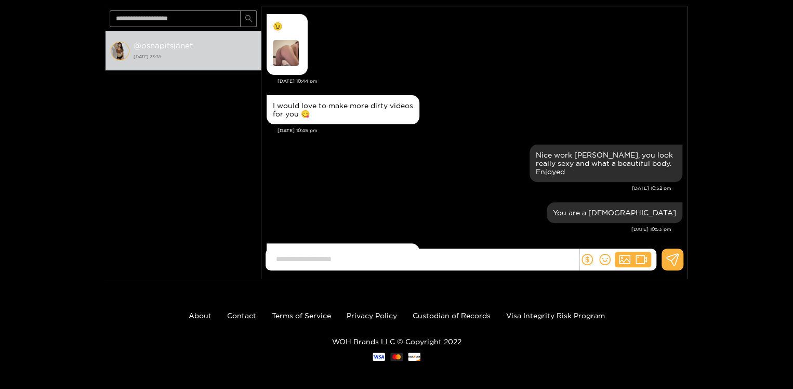
click at [283, 55] on img at bounding box center [286, 53] width 26 height 26
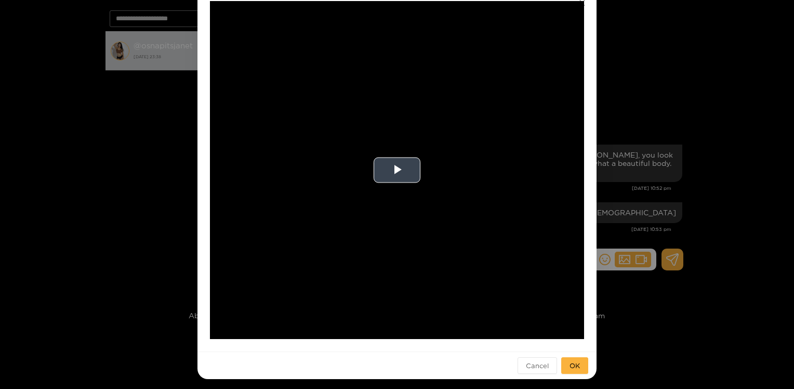
scroll to position [64, 0]
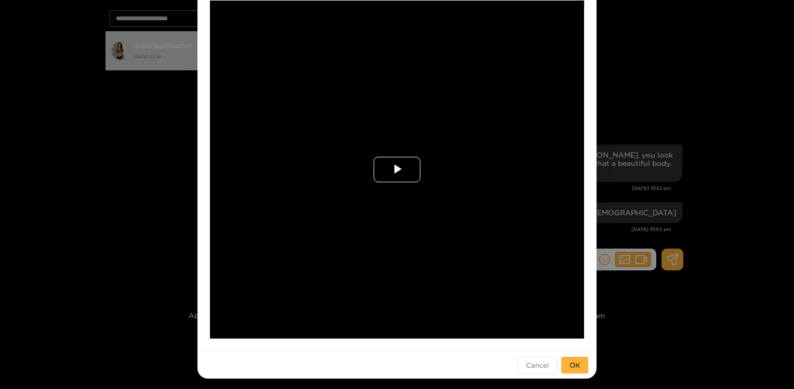
click at [397, 169] on span "Video Player" at bounding box center [397, 169] width 0 height 0
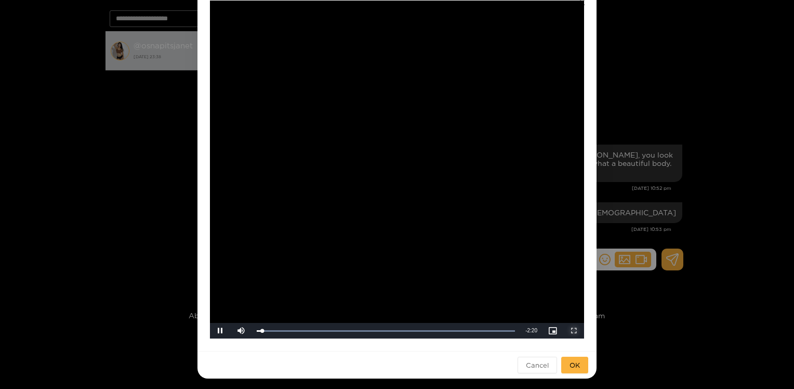
click at [574, 331] on span "Video Player" at bounding box center [574, 331] width 0 height 0
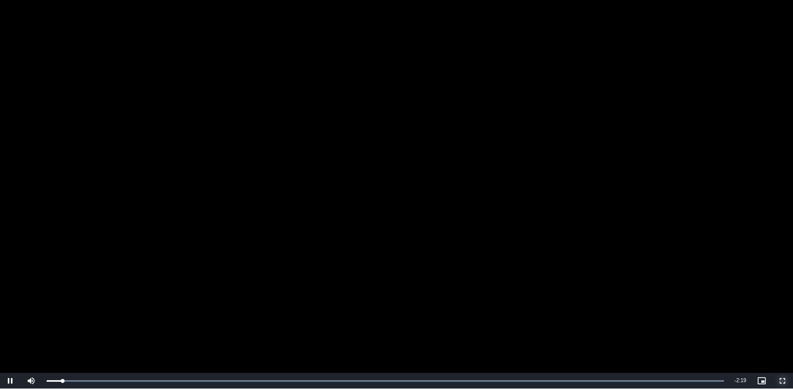
scroll to position [0, 0]
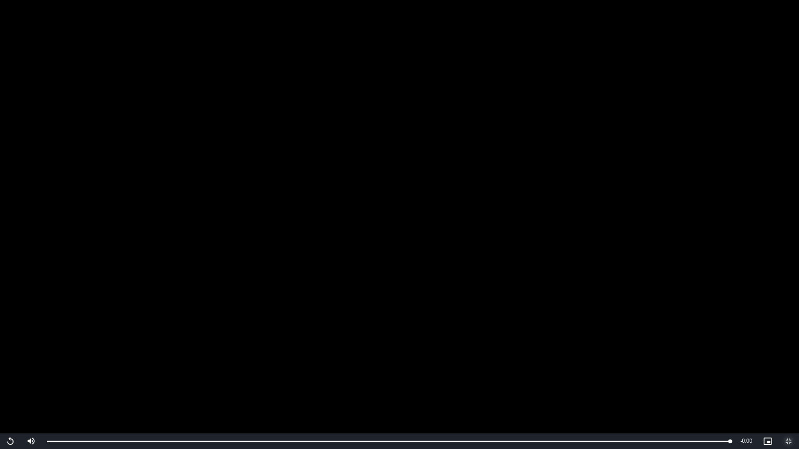
click at [788, 388] on span "Video Player" at bounding box center [788, 441] width 0 height 0
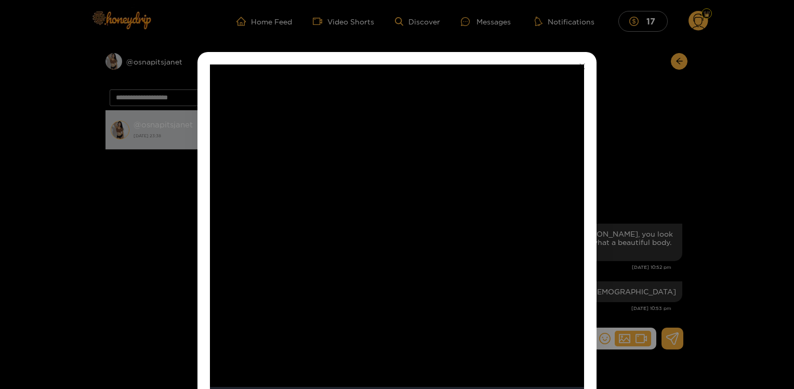
click at [630, 72] on div "**********" at bounding box center [397, 194] width 794 height 389
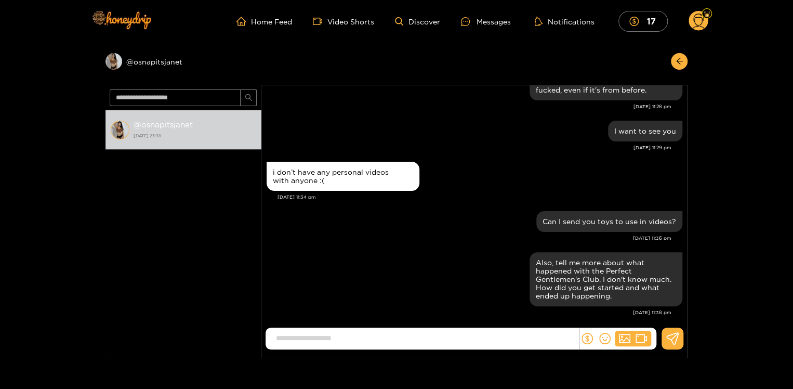
scroll to position [82, 0]
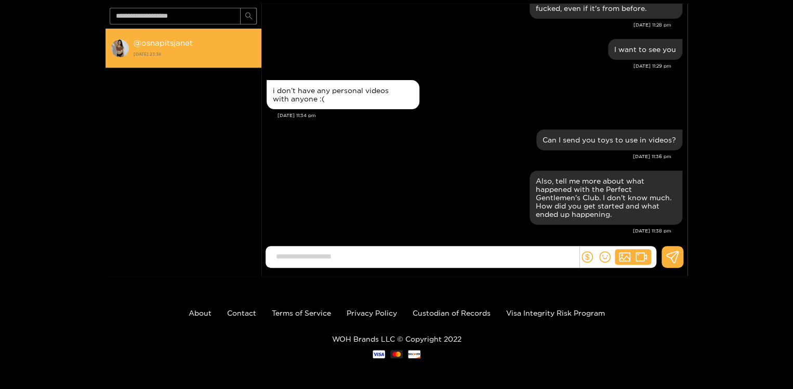
click at [173, 50] on strong "29 September 2025 23:38" at bounding box center [195, 53] width 123 height 9
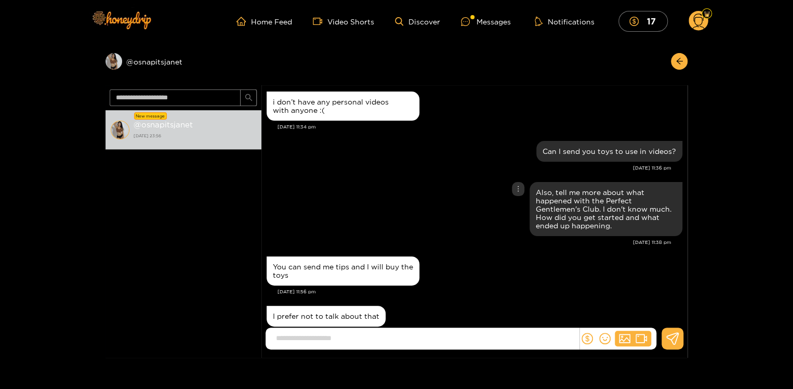
scroll to position [1236, 0]
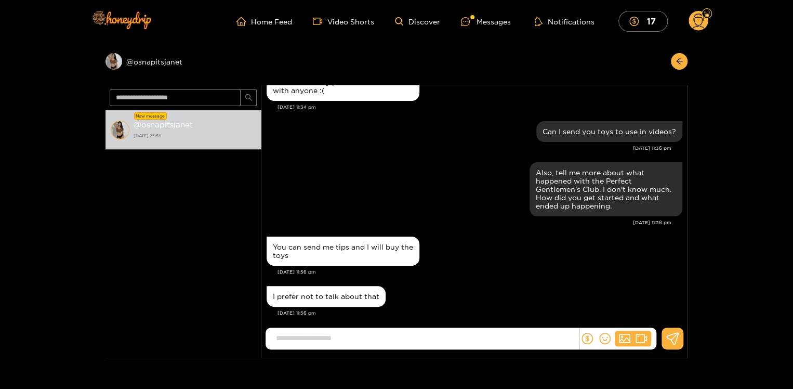
click at [443, 342] on input at bounding box center [425, 338] width 308 height 17
click at [443, 343] on input at bounding box center [425, 338] width 308 height 17
click at [302, 338] on input "**********" at bounding box center [425, 338] width 308 height 17
click at [525, 341] on input "**********" at bounding box center [425, 338] width 308 height 17
type input "**********"
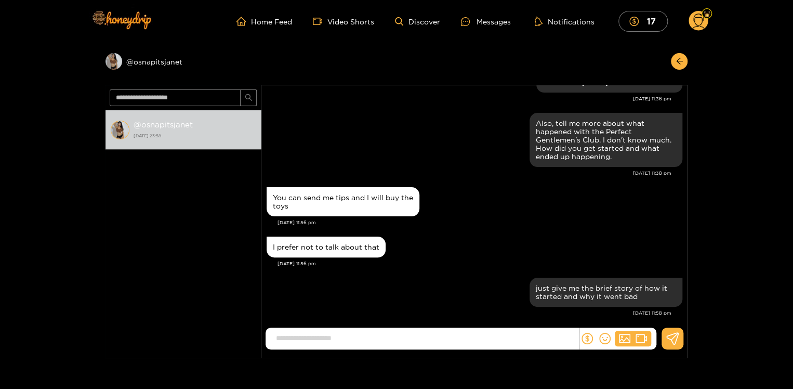
scroll to position [56, 0]
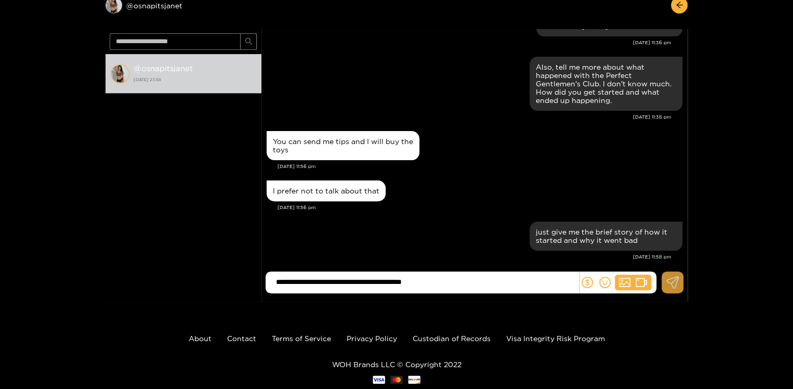
type input "**********"
click at [670, 280] on icon at bounding box center [673, 282] width 13 height 12
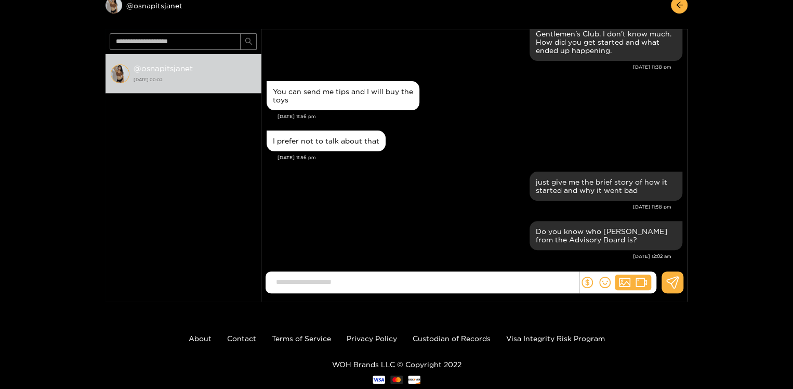
click at [553, 278] on input at bounding box center [425, 281] width 308 height 17
type input "**********"
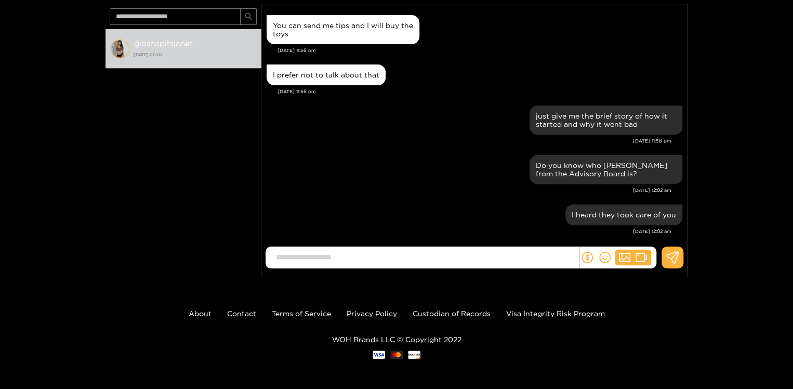
scroll to position [82, 0]
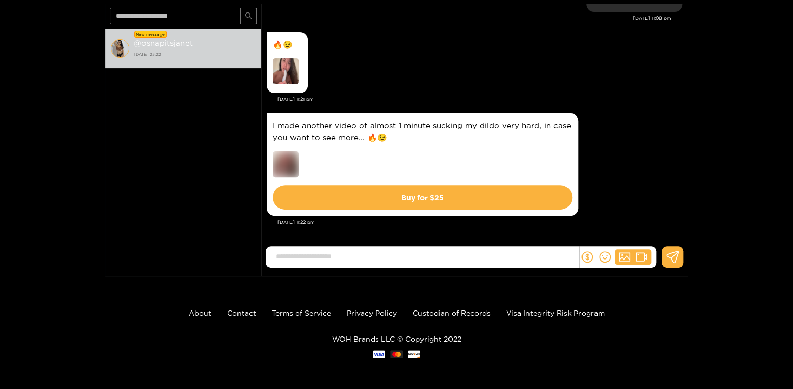
scroll to position [1957, 0]
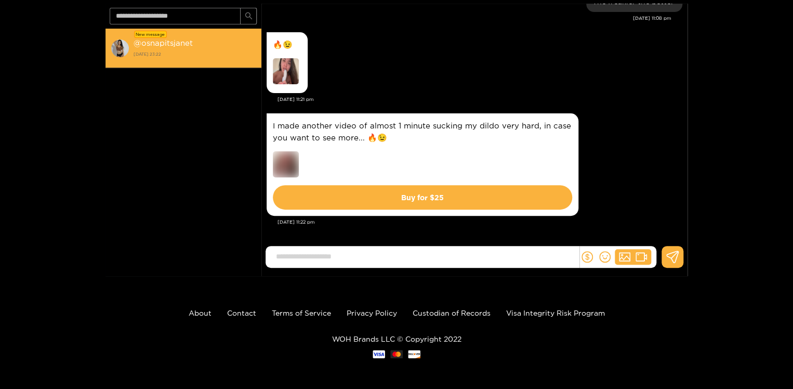
click at [163, 41] on strong "@ osnapitsjanet" at bounding box center [163, 42] width 59 height 9
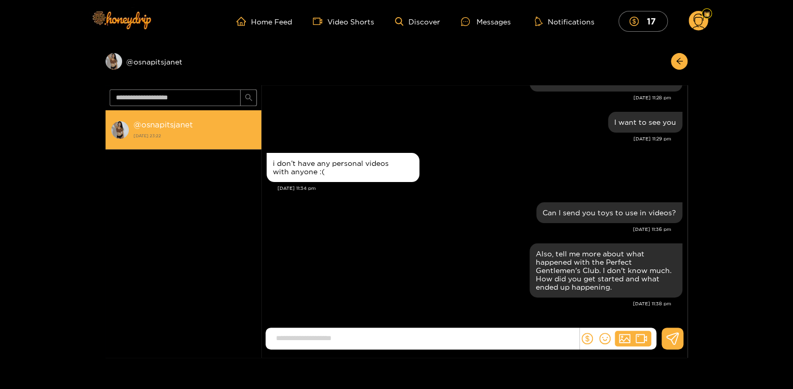
scroll to position [1146, 0]
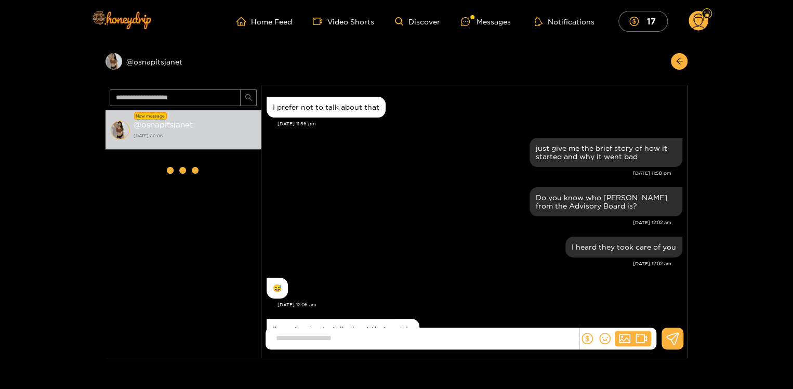
scroll to position [1196, 0]
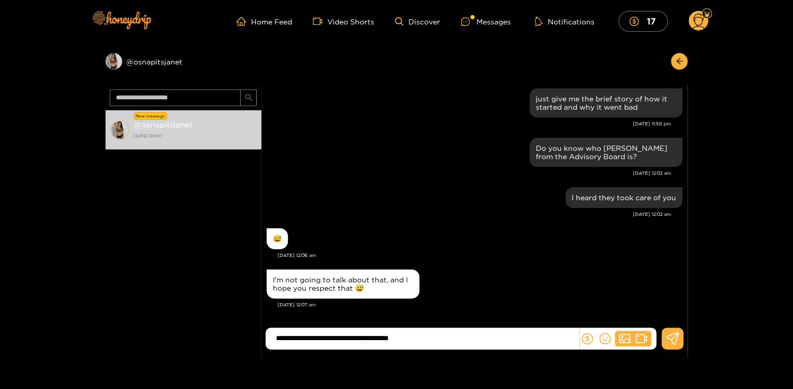
type input "**********"
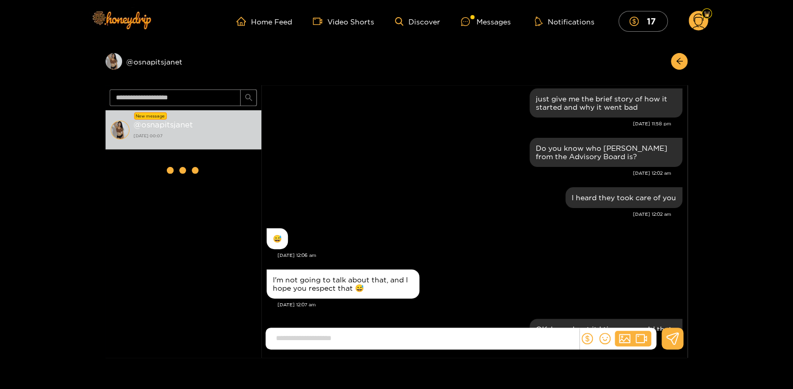
scroll to position [1246, 0]
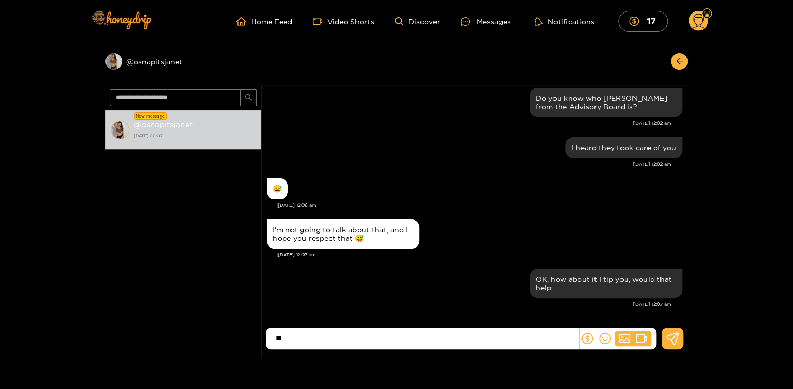
type input "*"
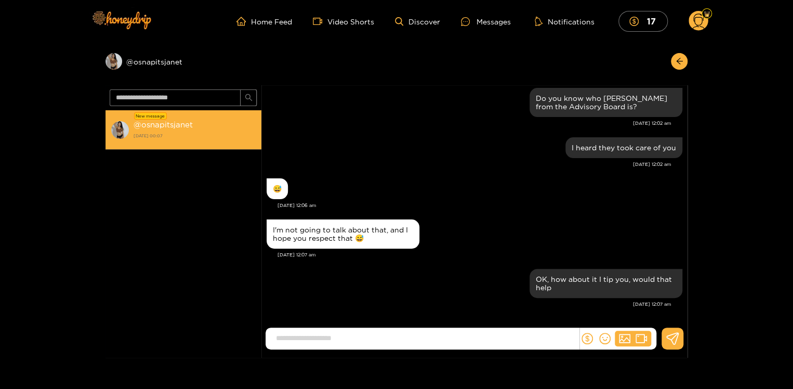
click at [171, 124] on strong "@ osnapitsjanet" at bounding box center [163, 124] width 59 height 9
click at [158, 125] on strong "@ osnapitsjanet" at bounding box center [163, 124] width 59 height 9
